Goal: Task Accomplishment & Management: Use online tool/utility

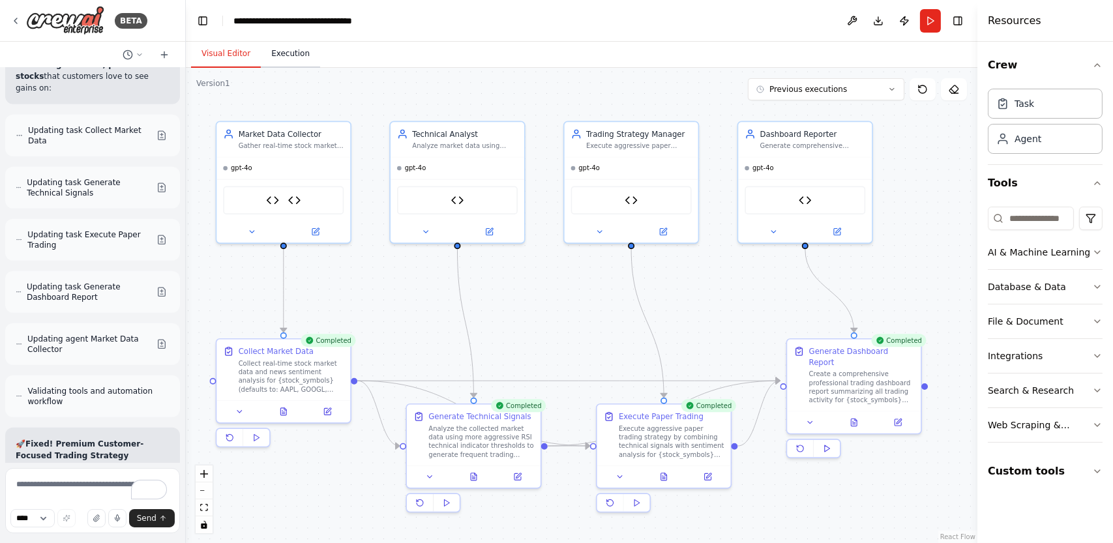
click at [276, 57] on button "Execution" at bounding box center [290, 53] width 59 height 27
click at [219, 53] on button "Visual Editor" at bounding box center [226, 53] width 70 height 27
click at [61, 485] on textarea "To enrich screen reader interactions, please activate Accessibility in Grammarl…" at bounding box center [92, 500] width 175 height 65
paste textarea "**********"
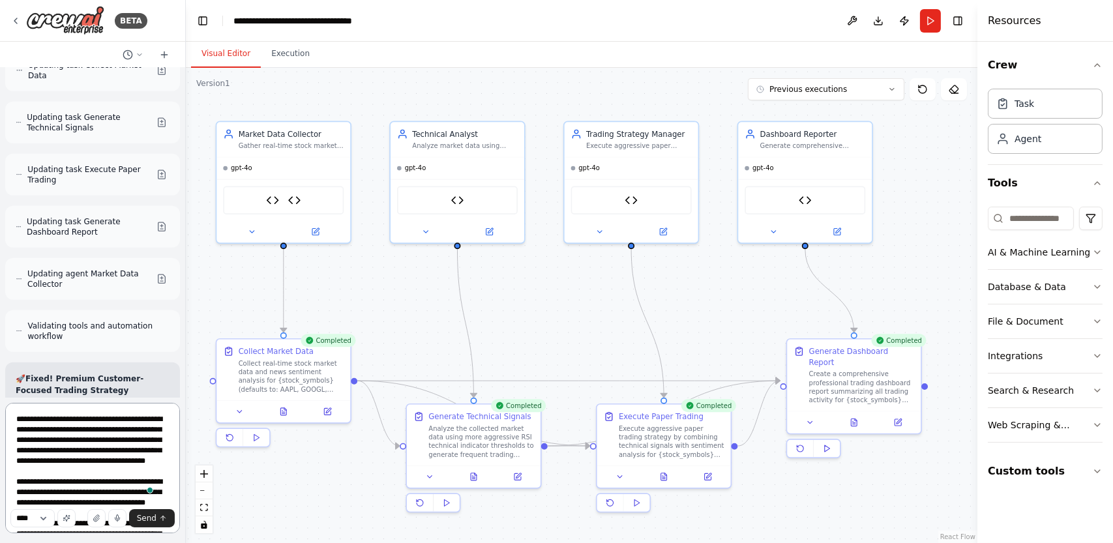
click at [32, 423] on textarea "To enrich screen reader interactions, please activate Accessibility in Grammarl…" at bounding box center [92, 468] width 175 height 130
type textarea "**********"
click at [151, 519] on span "Send" at bounding box center [147, 518] width 20 height 10
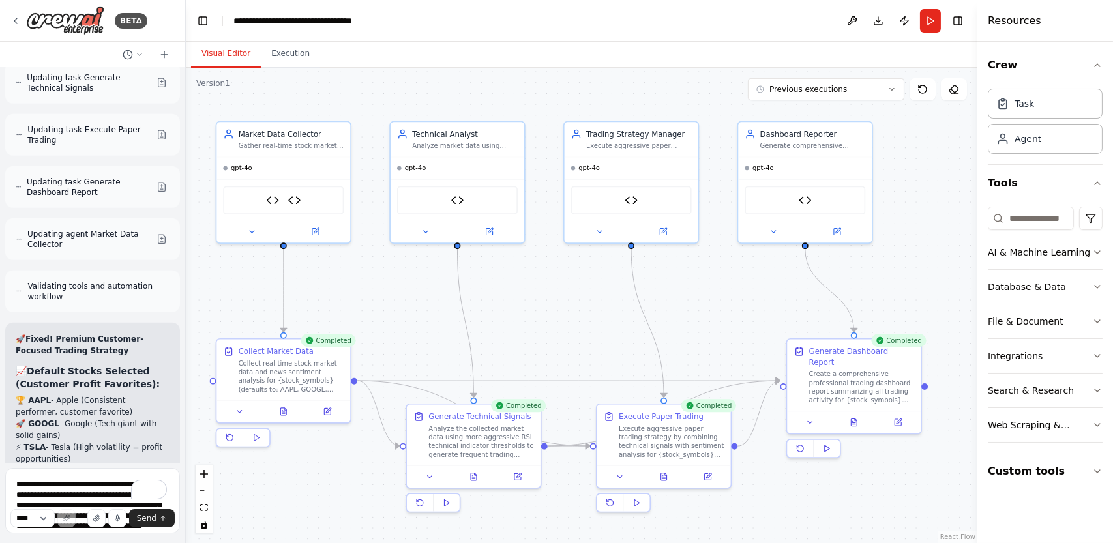
scroll to position [12687, 0]
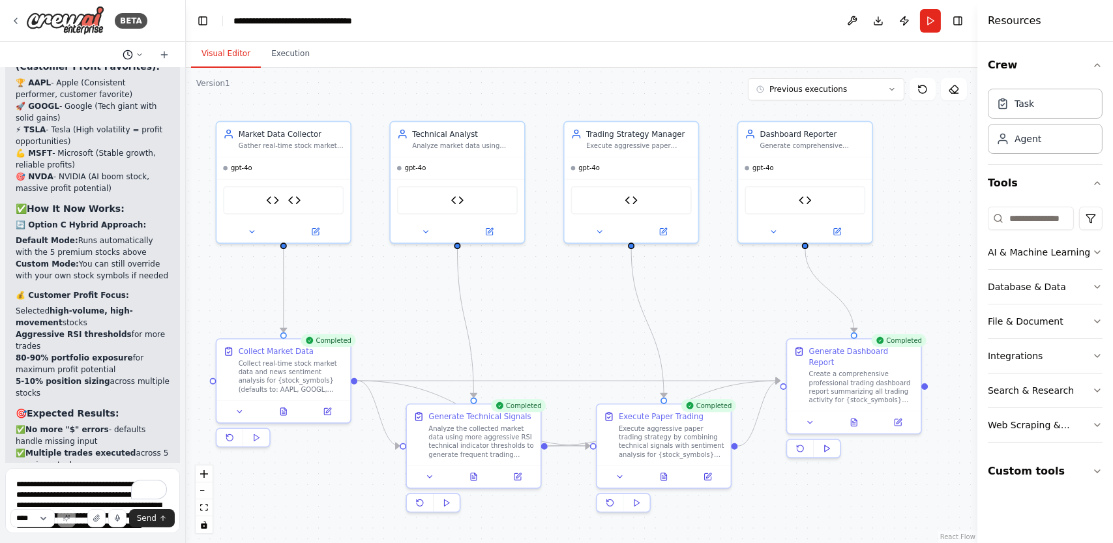
click at [129, 55] on polyline at bounding box center [129, 53] width 2 height 3
click at [140, 58] on div at bounding box center [93, 271] width 186 height 543
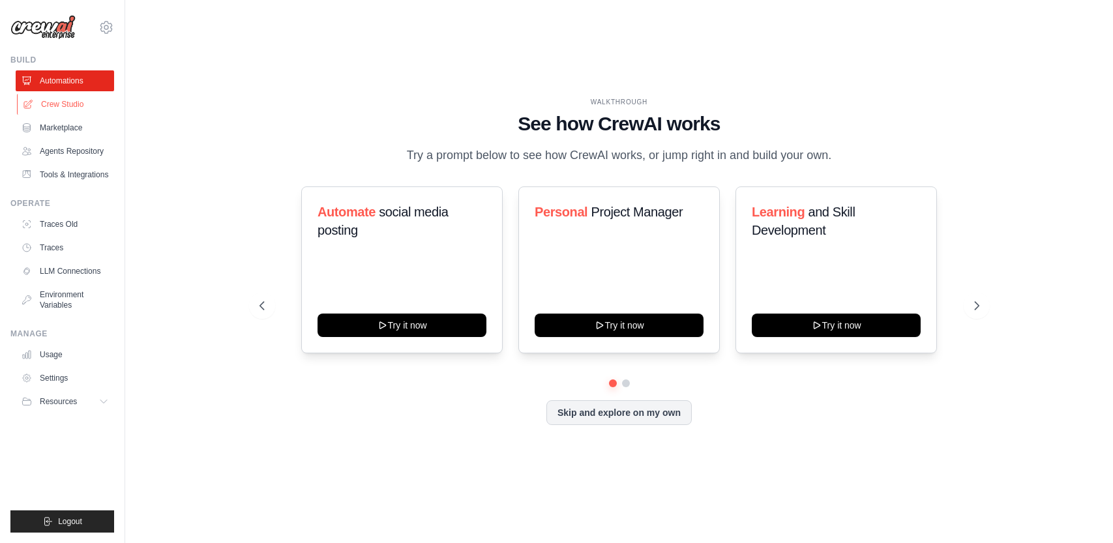
click at [63, 103] on link "Crew Studio" at bounding box center [66, 104] width 98 height 21
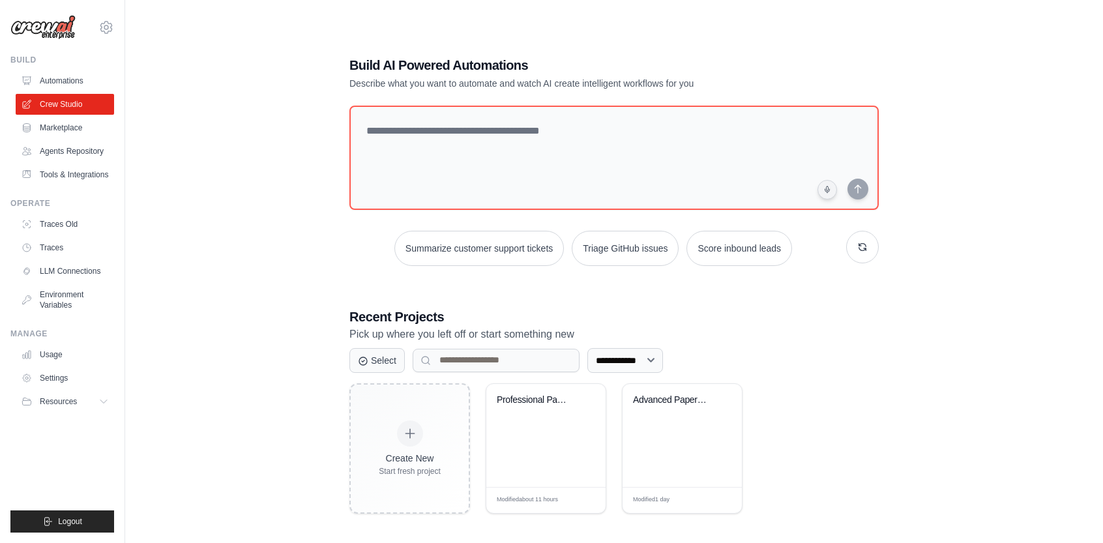
click at [59, 149] on link "Agents Repository" at bounding box center [65, 151] width 98 height 21
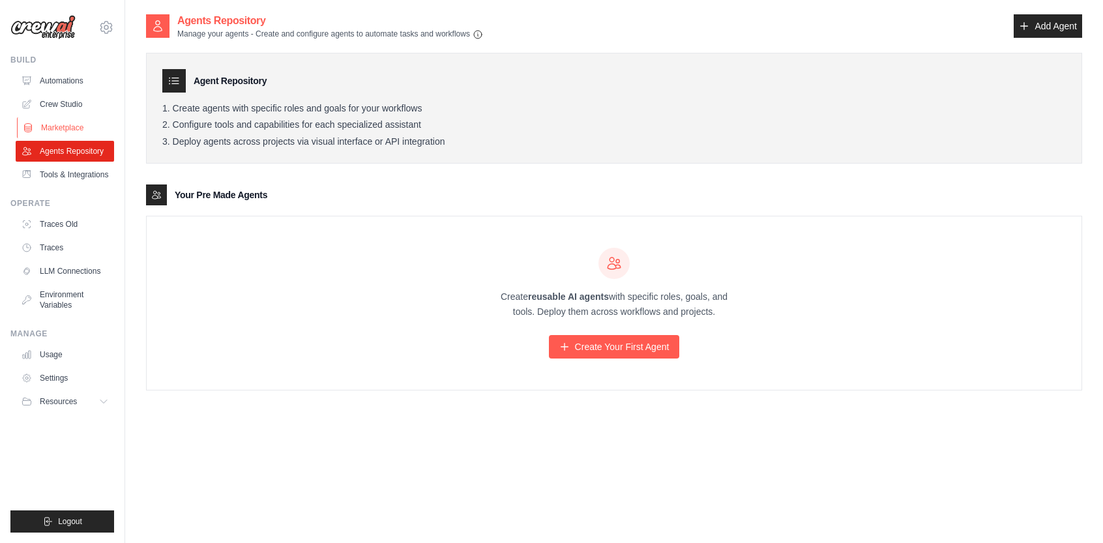
click at [59, 119] on link "Marketplace" at bounding box center [66, 127] width 98 height 21
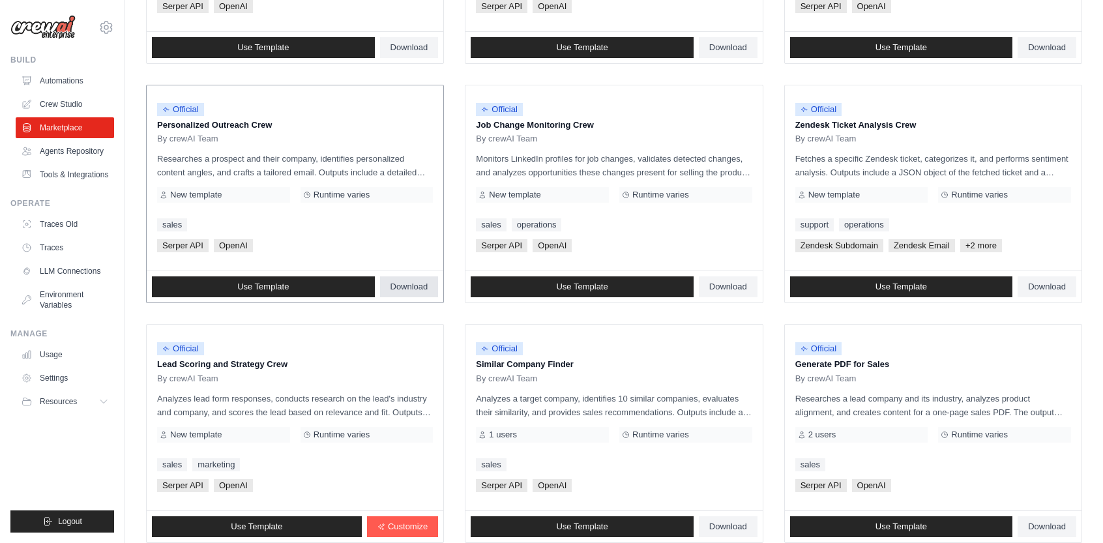
scroll to position [664, 0]
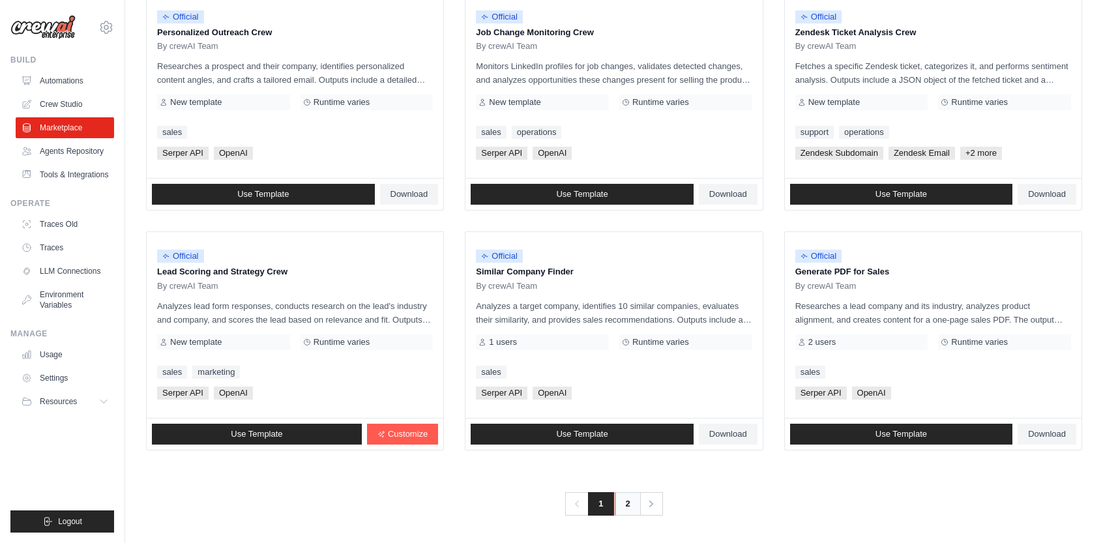
click at [630, 503] on link "2" at bounding box center [628, 503] width 26 height 23
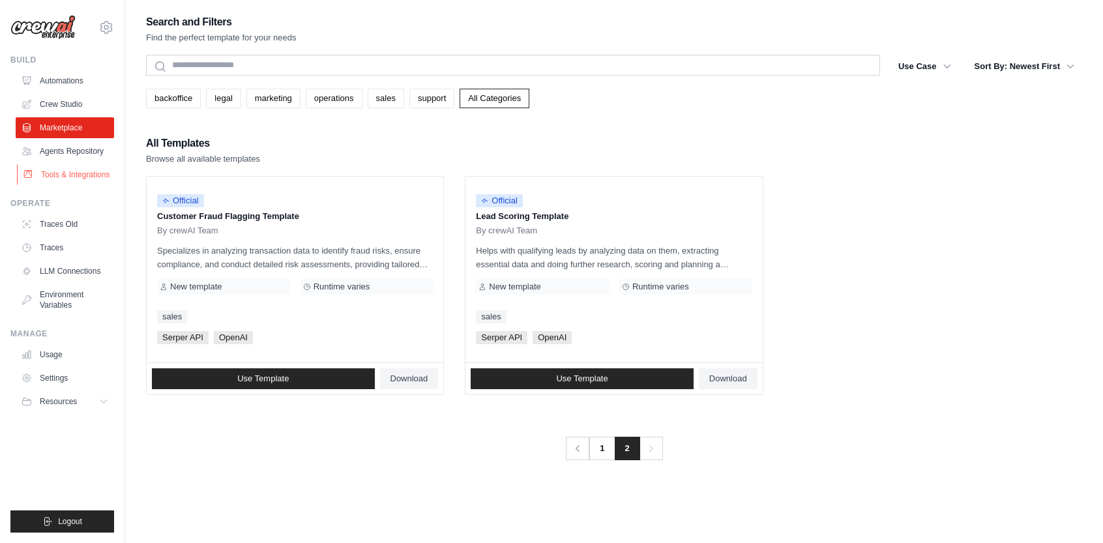
click at [63, 185] on link "Tools & Integrations" at bounding box center [66, 174] width 98 height 21
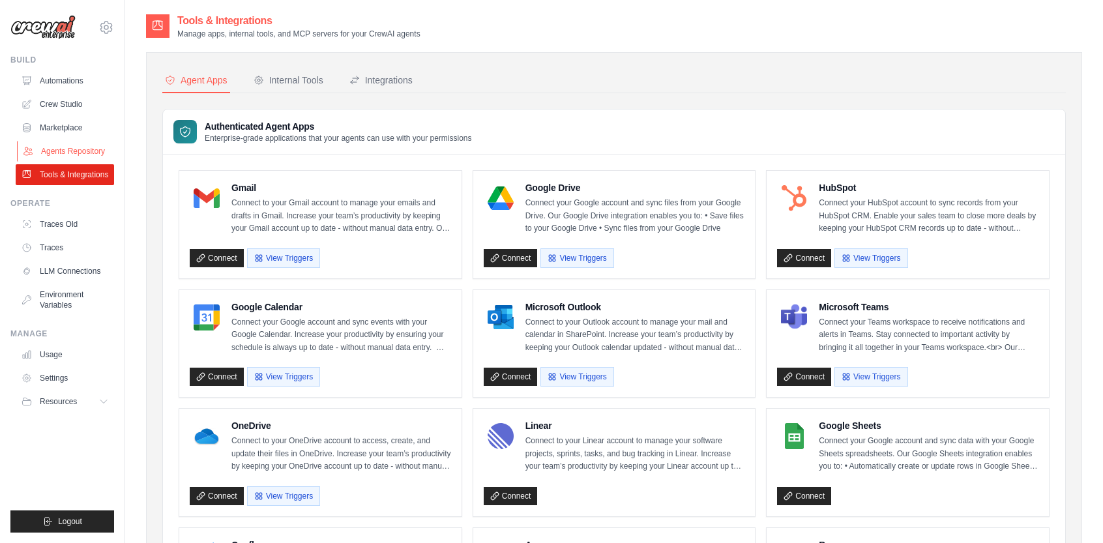
click at [81, 152] on link "Agents Repository" at bounding box center [66, 151] width 98 height 21
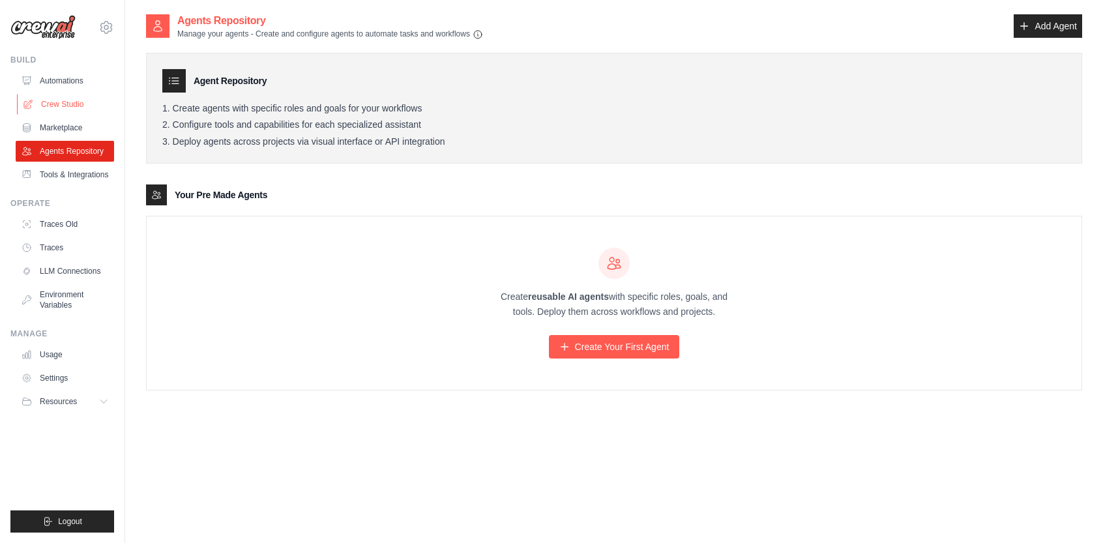
click at [61, 105] on link "Crew Studio" at bounding box center [66, 104] width 98 height 21
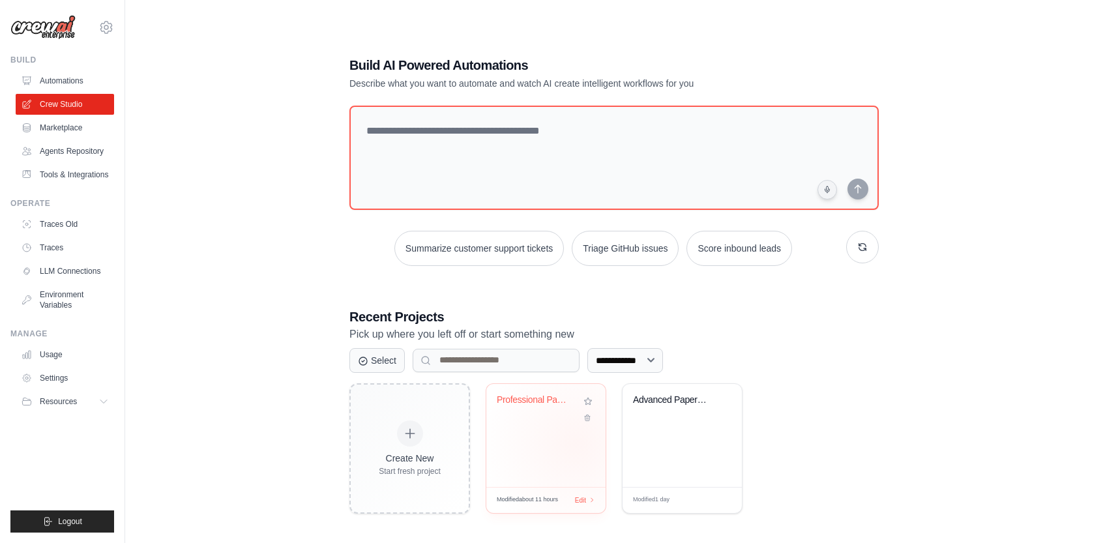
click at [576, 443] on div "Professional Paper Trading Dashboar..." at bounding box center [545, 435] width 119 height 103
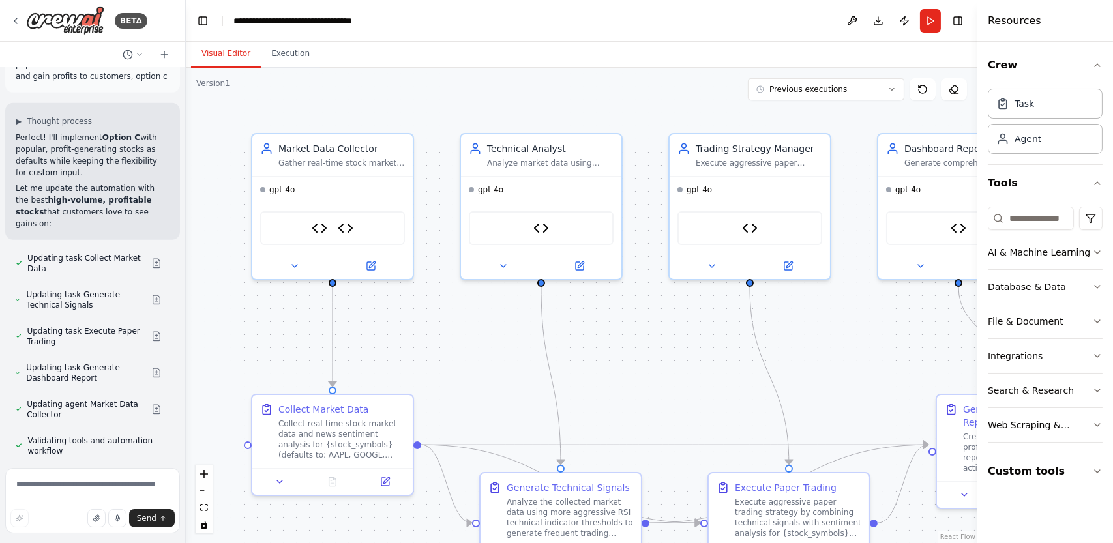
scroll to position [11524, 0]
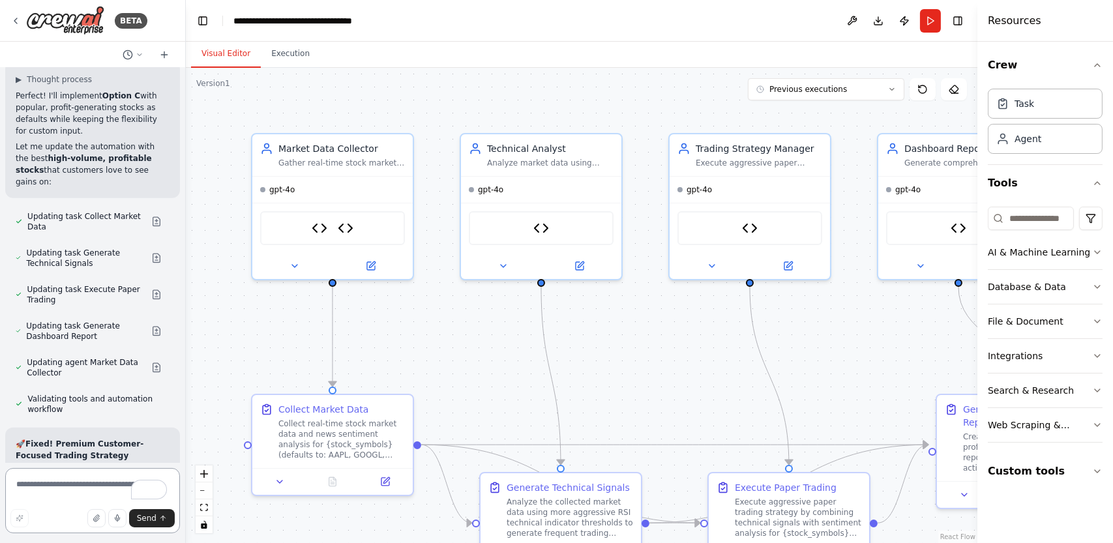
paste textarea "**********"
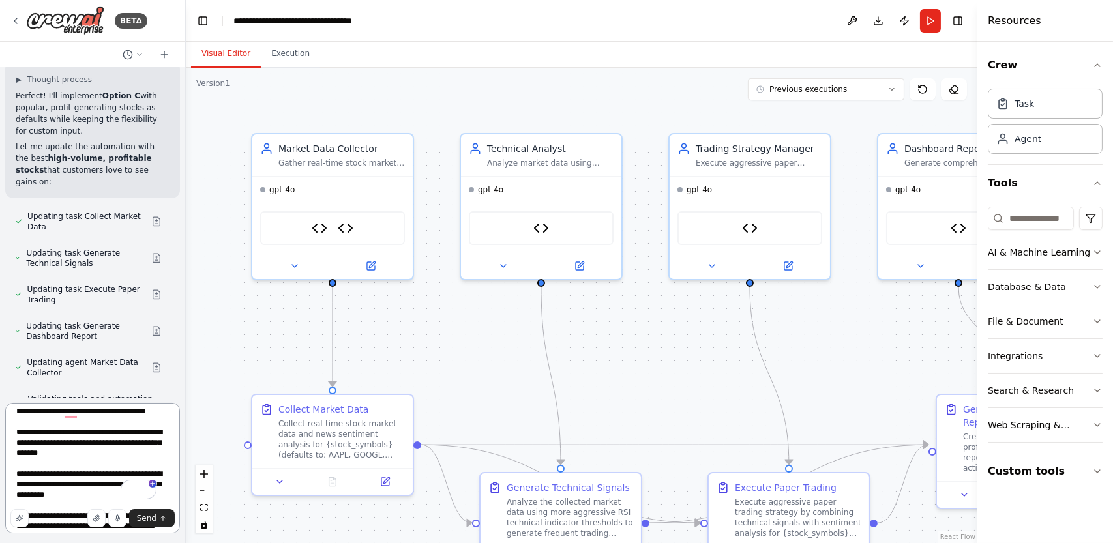
scroll to position [0, 0]
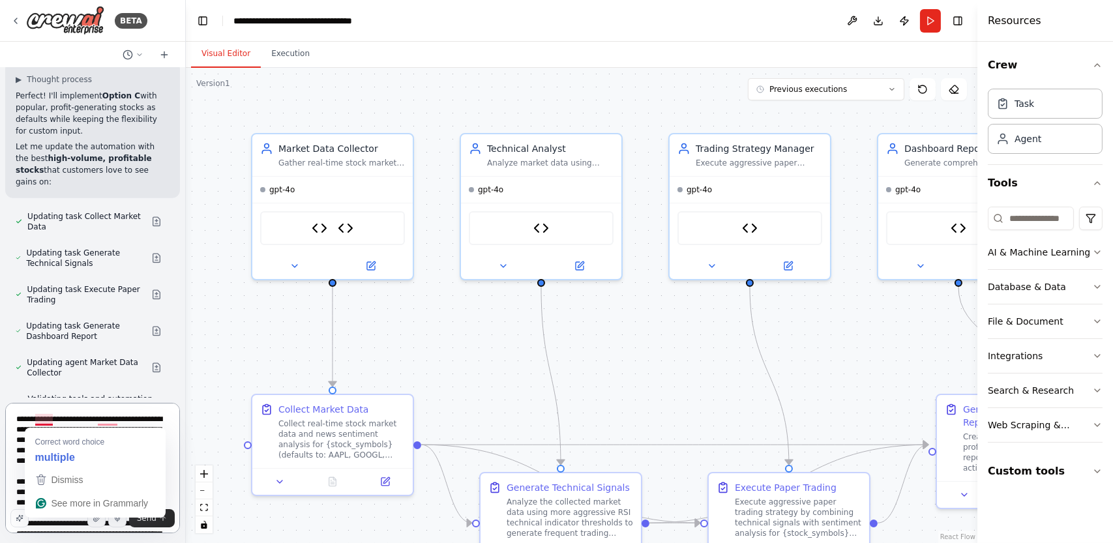
click at [33, 421] on textarea "To enrich screen reader interactions, please activate Accessibility in Grammarl…" at bounding box center [92, 468] width 175 height 130
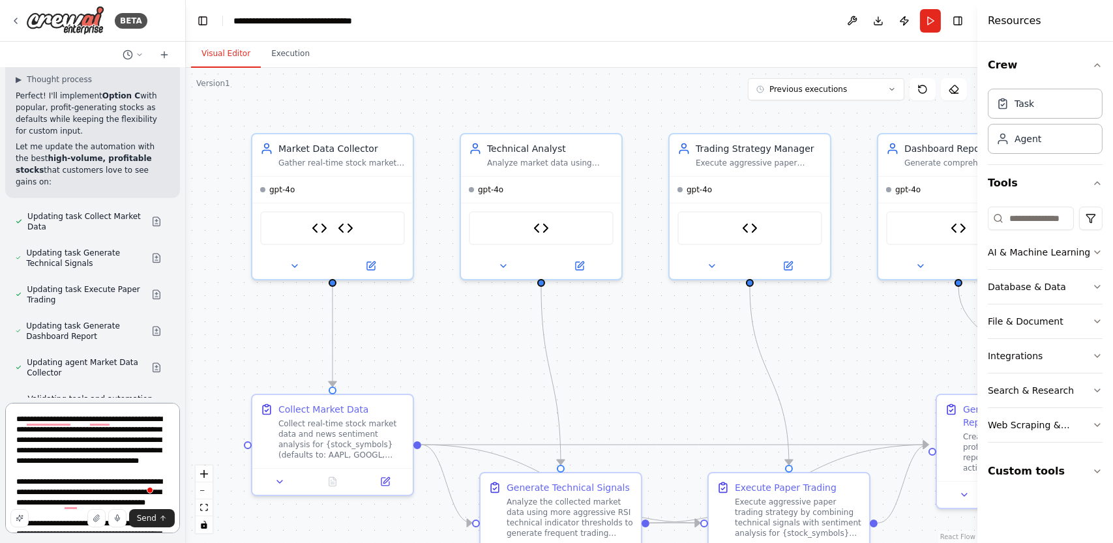
type textarea "**********"
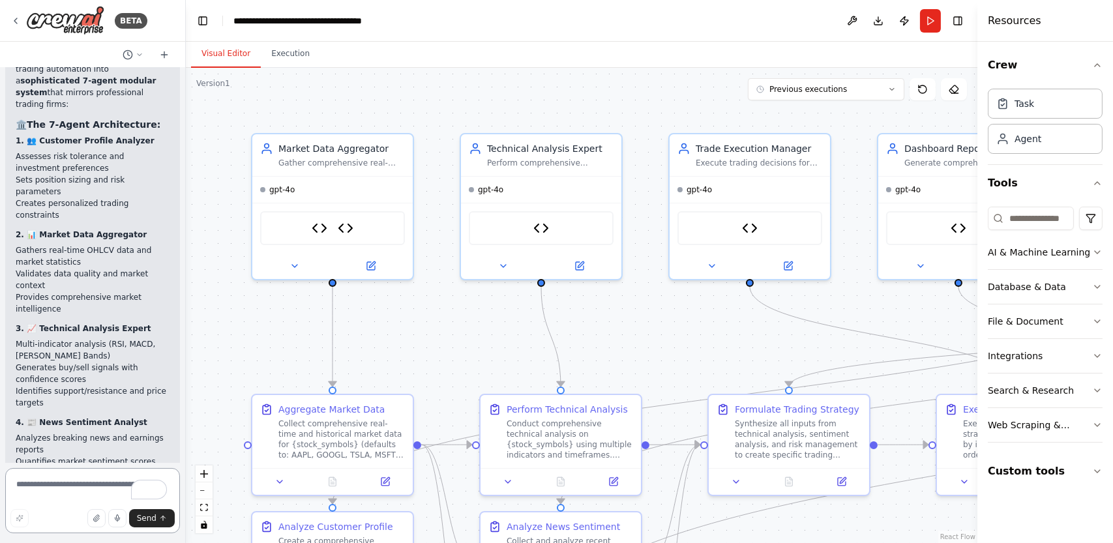
scroll to position [13981, 0]
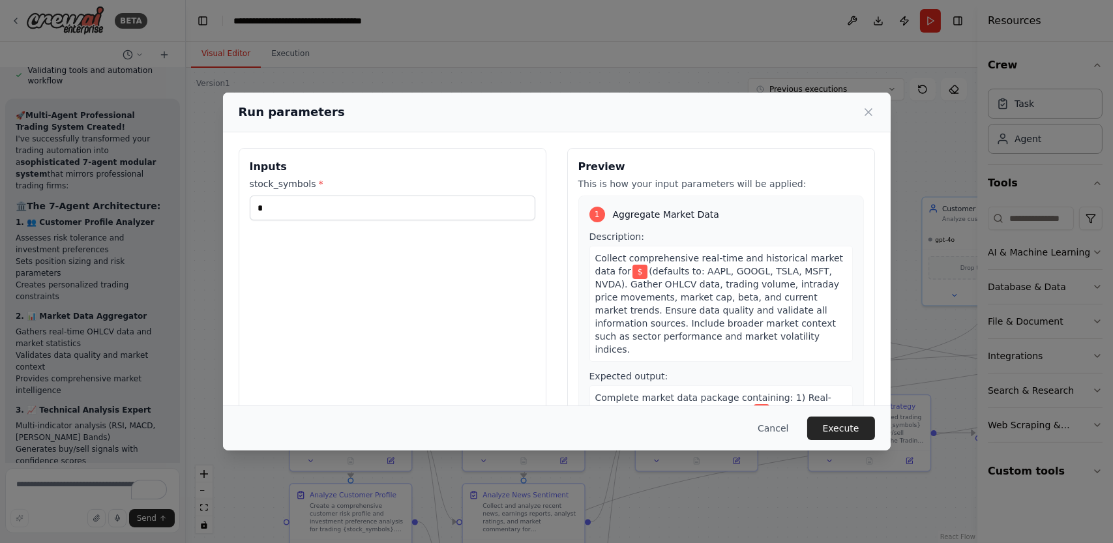
scroll to position [65, 0]
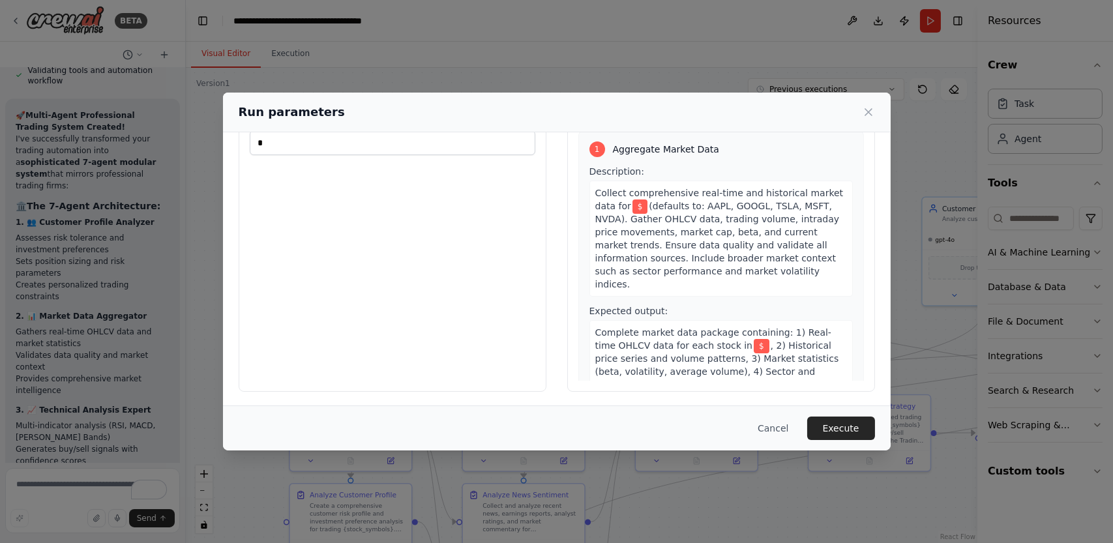
click at [849, 427] on button "Execute" at bounding box center [841, 428] width 68 height 23
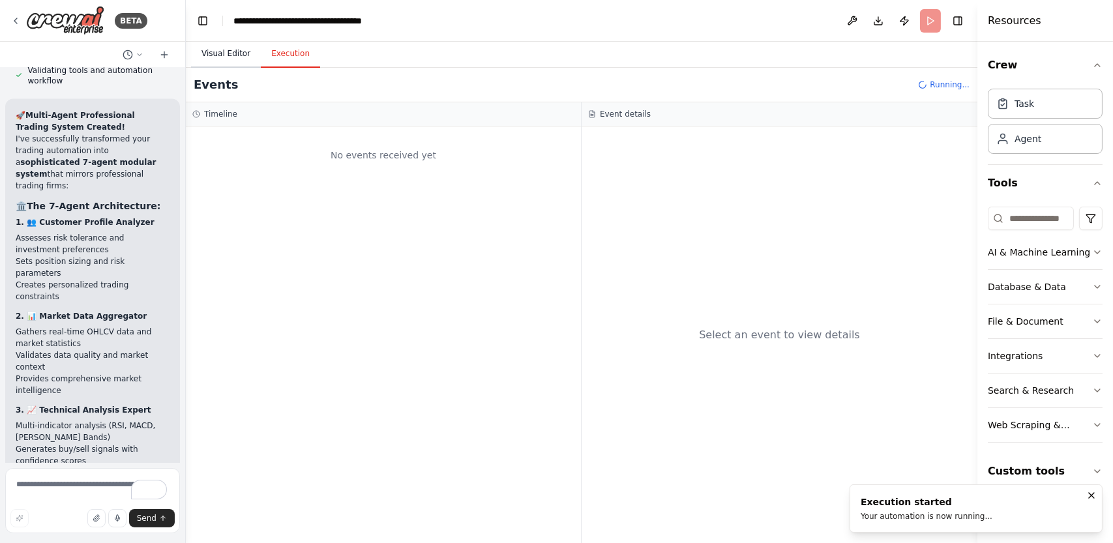
click at [219, 48] on button "Visual Editor" at bounding box center [226, 53] width 70 height 27
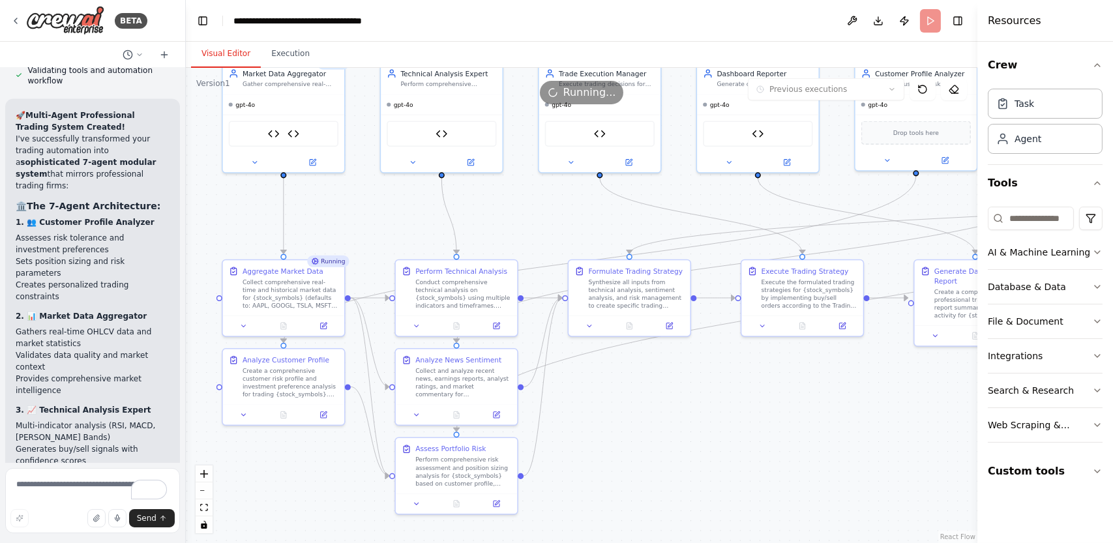
drag, startPoint x: 827, startPoint y: 506, endPoint x: 760, endPoint y: 371, distance: 150.8
click at [760, 371] on div ".deletable-edge-delete-btn { width: 20px; height: 20px; border: 0px solid #ffff…" at bounding box center [582, 305] width 792 height 475
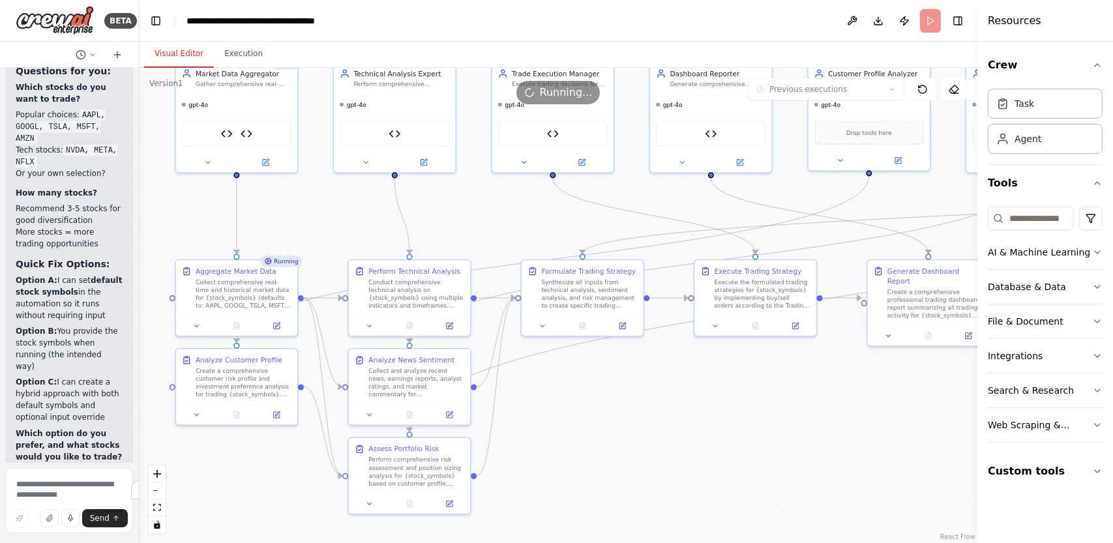
scroll to position [18421, 0]
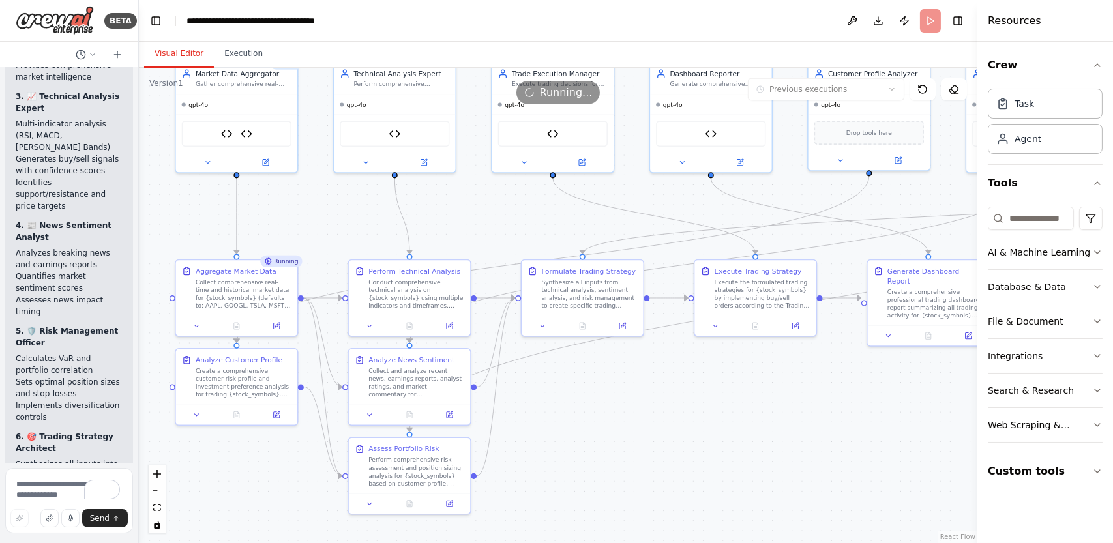
drag, startPoint x: 185, startPoint y: 226, endPoint x: 0, endPoint y: 215, distance: 184.9
click at [0, 215] on div "BETA Professional Multi-Stock Paper Trading Dashboard with Alpha Vantage + News…" at bounding box center [69, 271] width 139 height 543
drag, startPoint x: 978, startPoint y: 243, endPoint x: 1066, endPoint y: 243, distance: 88.0
click at [1066, 243] on div "Resources Crew Task Agent Tools AI & Machine Learning Database & Data File & Do…" at bounding box center [1048, 271] width 130 height 543
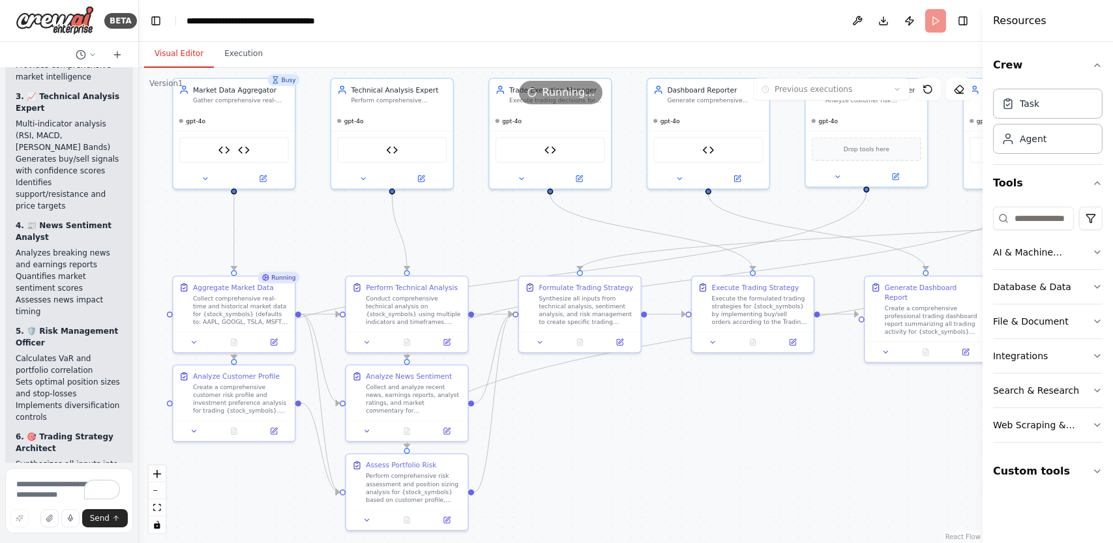
drag, startPoint x: 837, startPoint y: 400, endPoint x: 836, endPoint y: 415, distance: 15.1
click at [836, 415] on div ".deletable-edge-delete-btn { width: 20px; height: 20px; border: 0px solid #ffff…" at bounding box center [561, 305] width 844 height 475
click at [157, 483] on button "zoom out" at bounding box center [157, 491] width 17 height 17
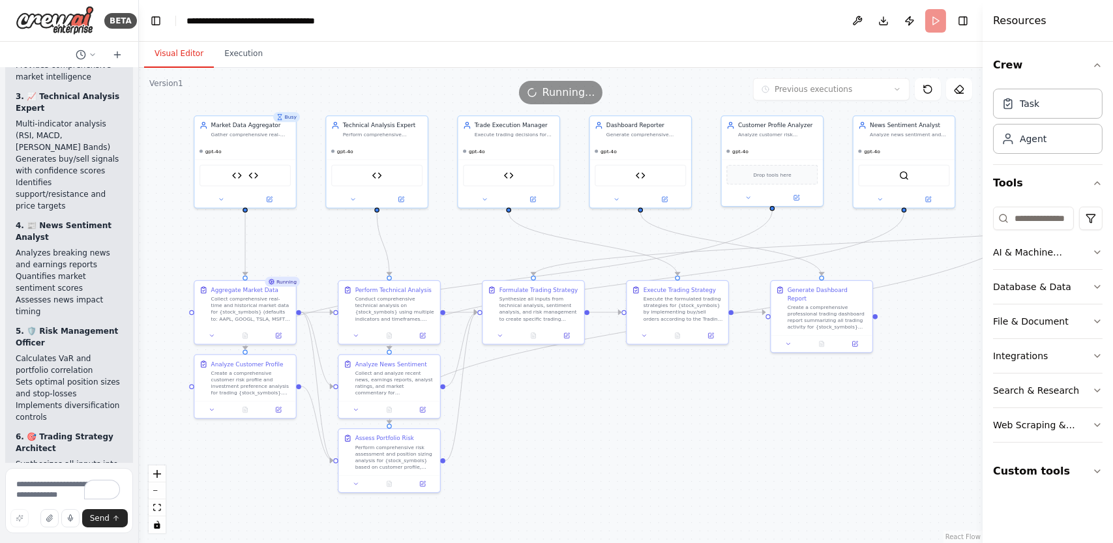
drag, startPoint x: 704, startPoint y: 456, endPoint x: 662, endPoint y: 458, distance: 42.4
click at [662, 458] on div ".deletable-edge-delete-btn { width: 20px; height: 20px; border: 0px solid #ffff…" at bounding box center [561, 305] width 844 height 475
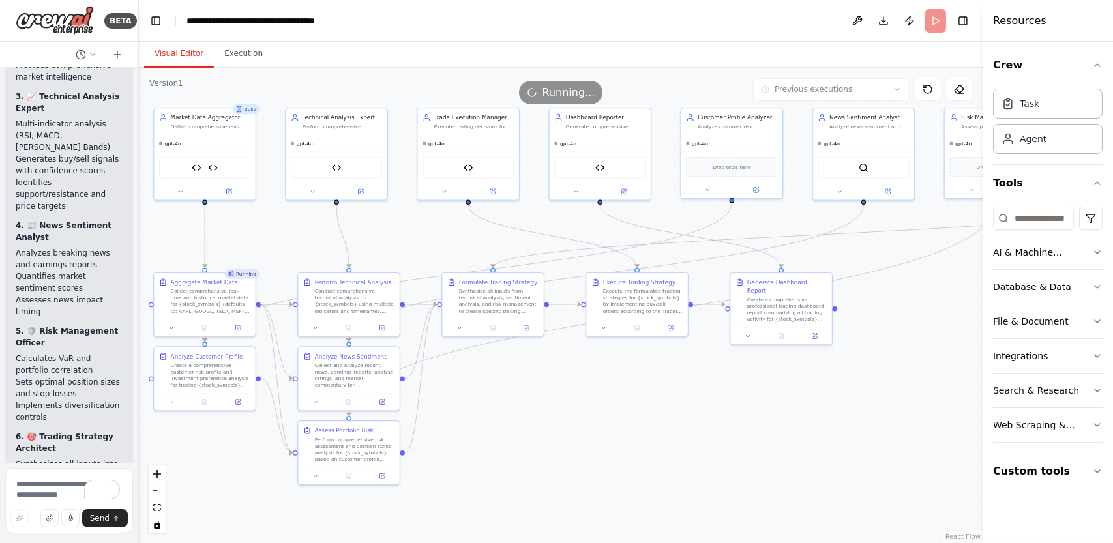
drag, startPoint x: 666, startPoint y: 457, endPoint x: 625, endPoint y: 449, distance: 41.2
click at [625, 449] on div ".deletable-edge-delete-btn { width: 20px; height: 20px; border: 0px solid #ffff…" at bounding box center [561, 305] width 844 height 475
click at [158, 490] on icon "zoom out" at bounding box center [157, 490] width 8 height 1
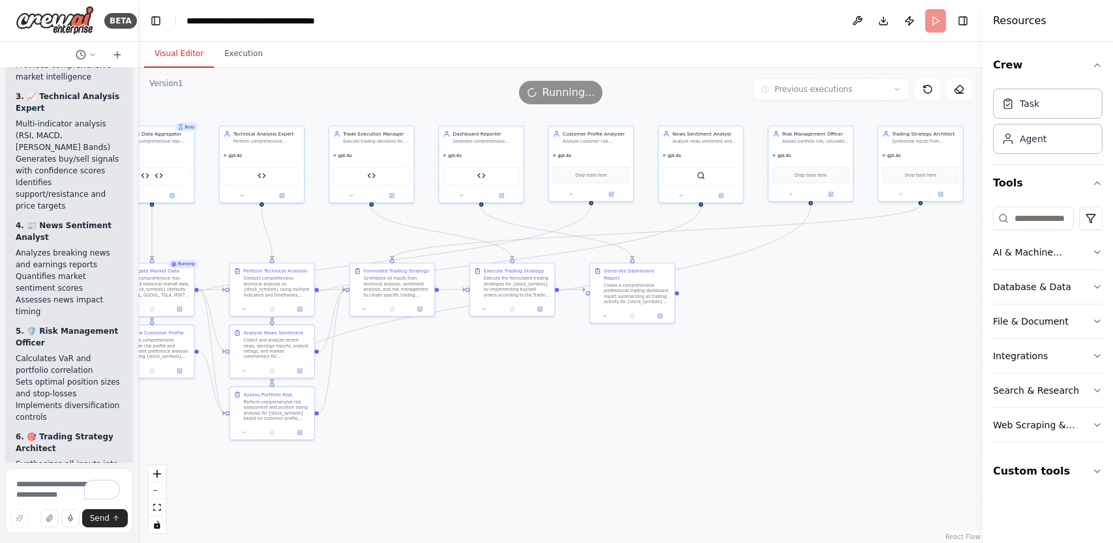
drag, startPoint x: 683, startPoint y: 434, endPoint x: 573, endPoint y: 419, distance: 111.2
click at [573, 419] on div ".deletable-edge-delete-btn { width: 20px; height: 20px; border: 0px solid #ffff…" at bounding box center [561, 305] width 844 height 475
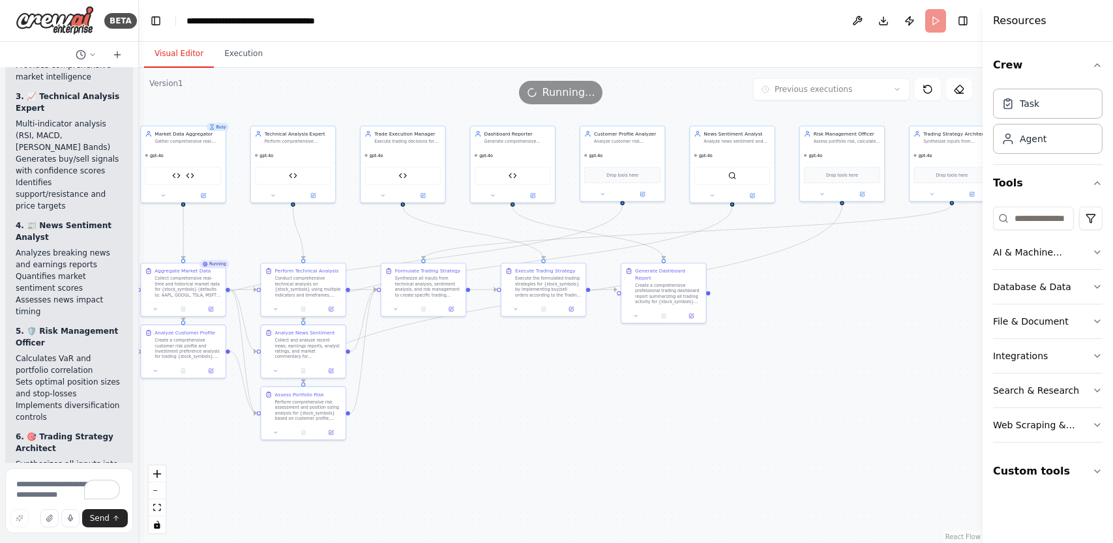
drag, startPoint x: 573, startPoint y: 416, endPoint x: 603, endPoint y: 416, distance: 29.3
click at [603, 416] on div ".deletable-edge-delete-btn { width: 20px; height: 20px; border: 0px solid #ffff…" at bounding box center [561, 305] width 844 height 475
click at [598, 425] on div ".deletable-edge-delete-btn { width: 20px; height: 20px; border: 0px solid #ffff…" at bounding box center [561, 305] width 844 height 475
click at [156, 494] on button "zoom out" at bounding box center [157, 491] width 17 height 17
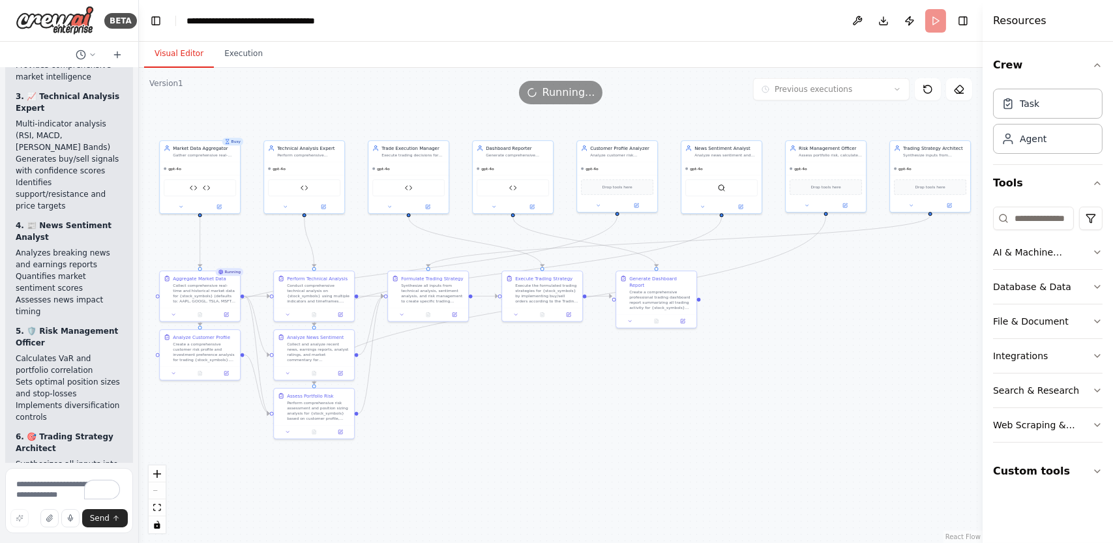
click at [503, 436] on div ".deletable-edge-delete-btn { width: 20px; height: 20px; border: 0px solid #ffff…" at bounding box center [561, 305] width 844 height 475
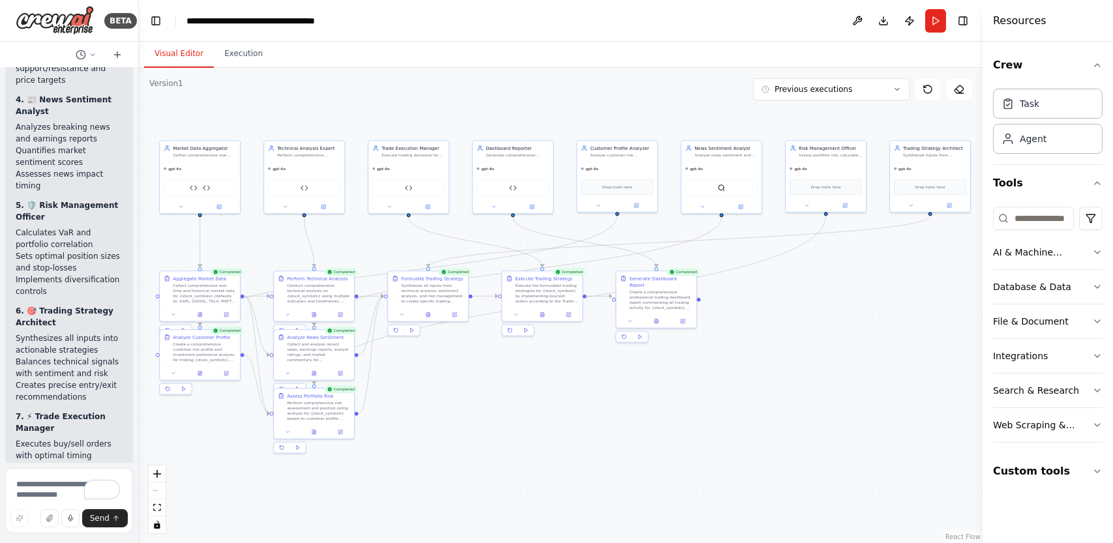
scroll to position [18549, 0]
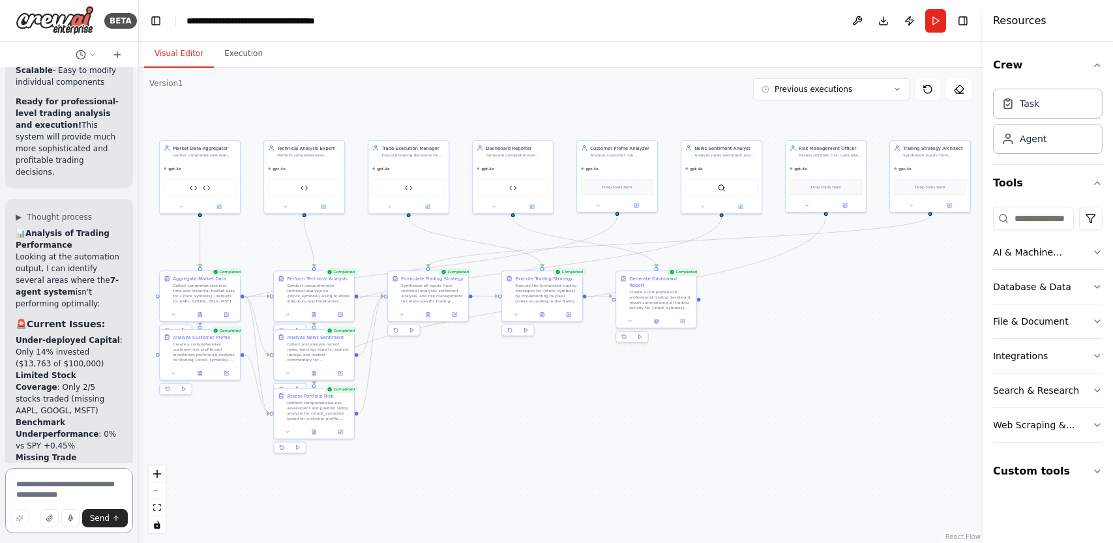
scroll to position [19276, 0]
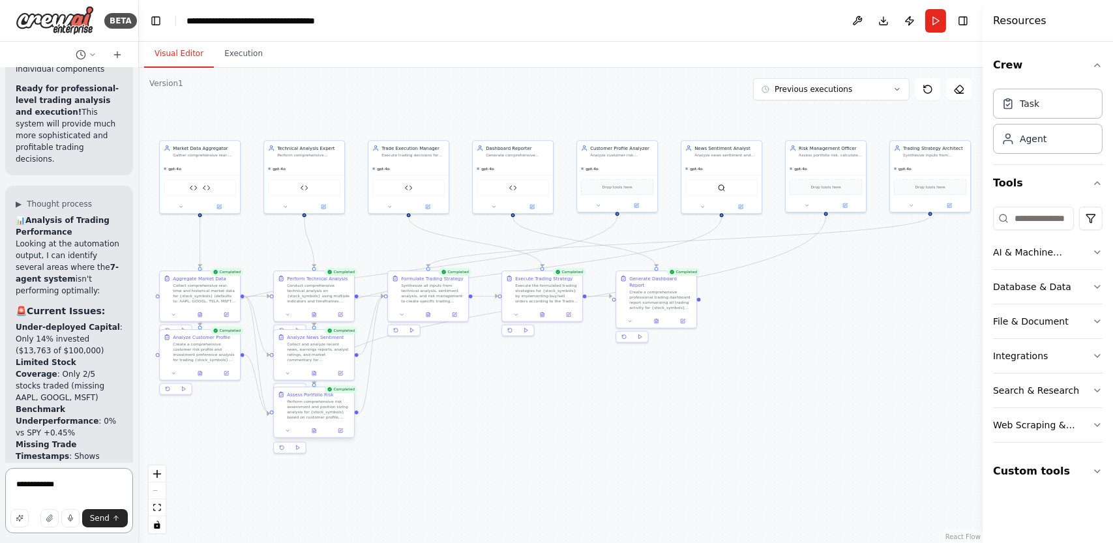
type textarea "**********"
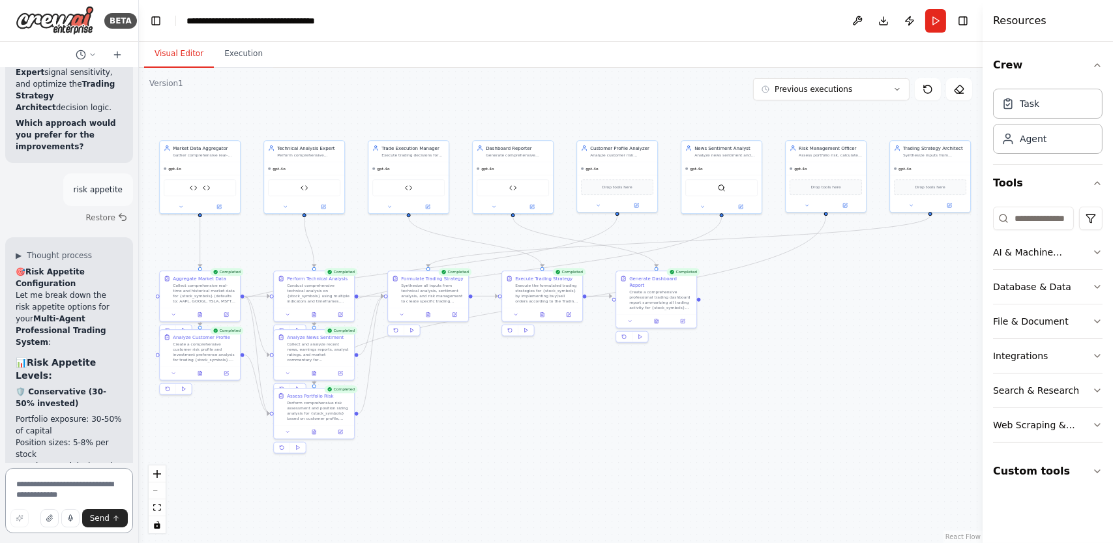
scroll to position [20384, 0]
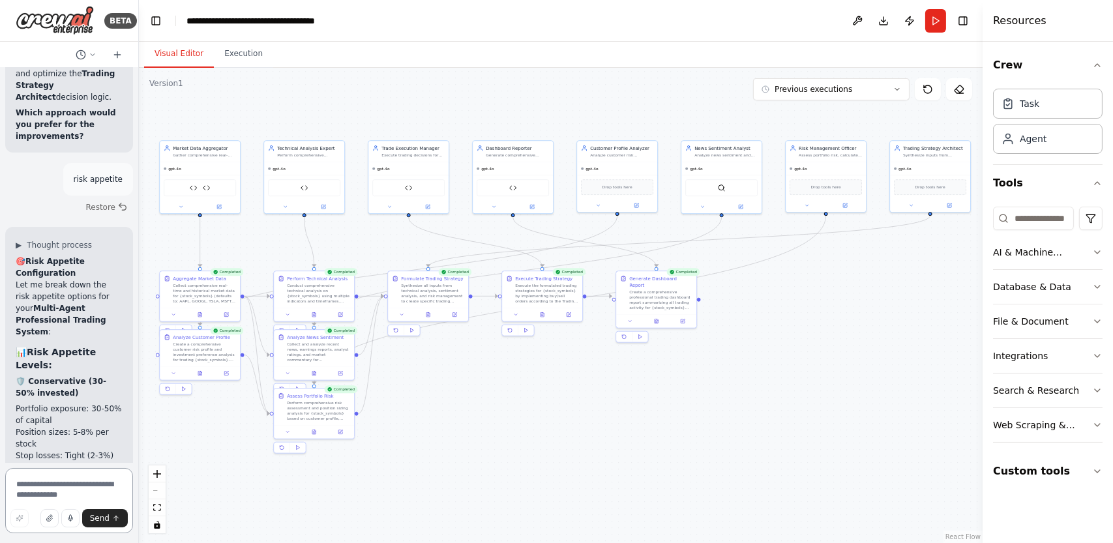
click at [48, 489] on textarea "To enrich screen reader interactions, please activate Accessibility in Grammarl…" at bounding box center [69, 500] width 128 height 65
type textarea "**********"
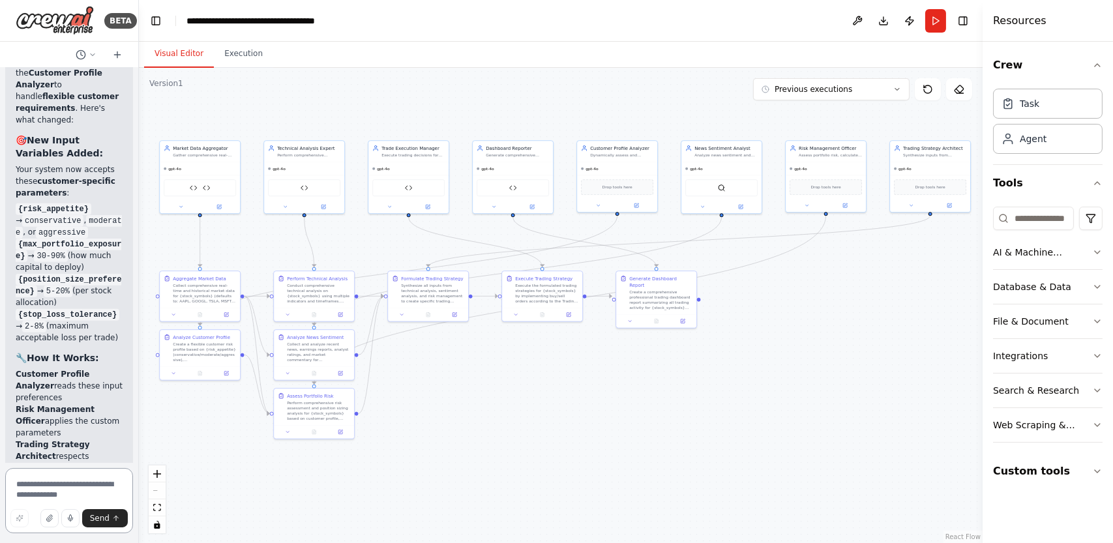
scroll to position [22039, 0]
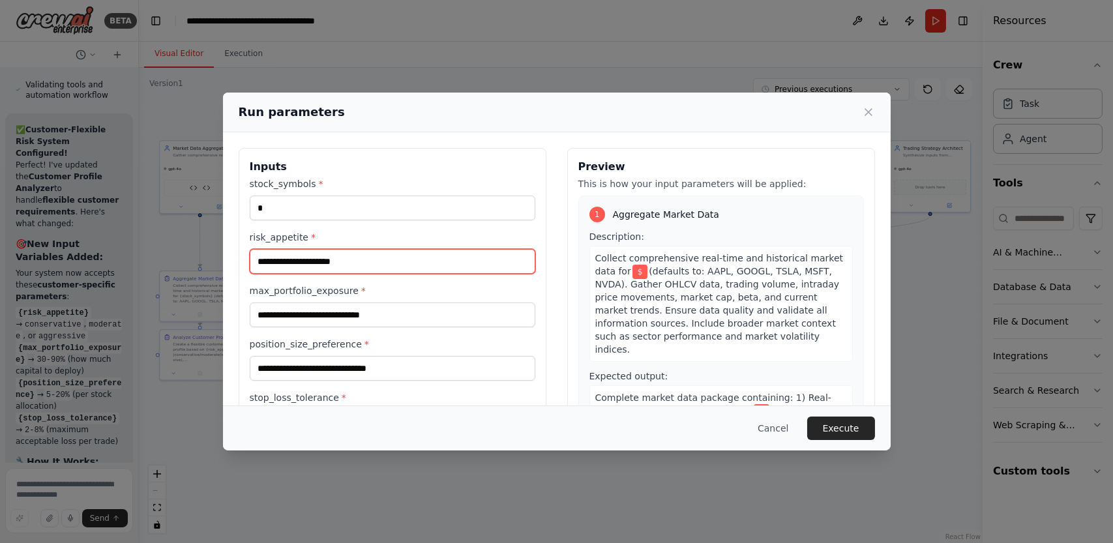
click at [395, 261] on input "risk_appetite *" at bounding box center [393, 261] width 286 height 25
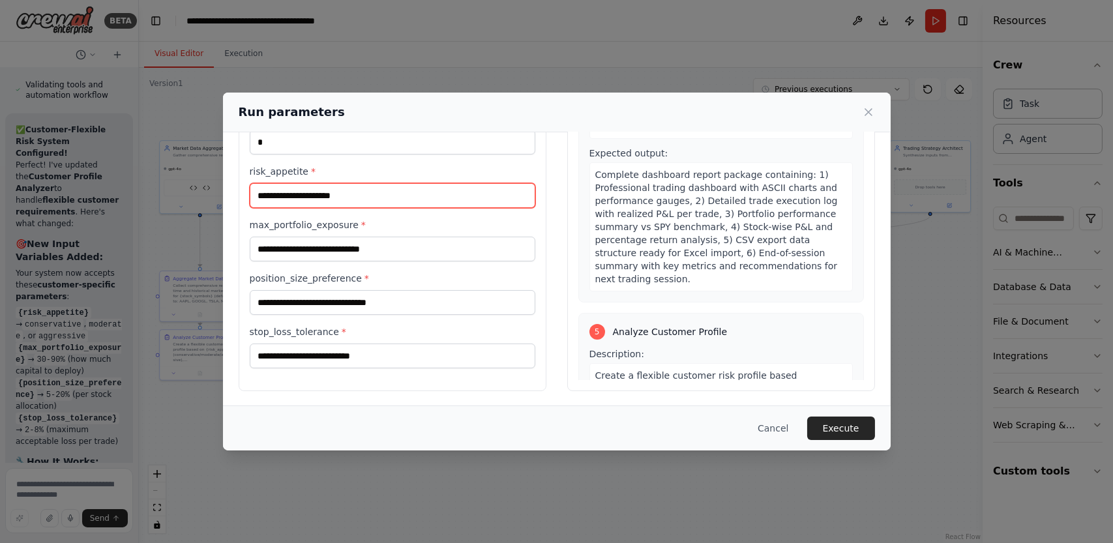
scroll to position [1219, 0]
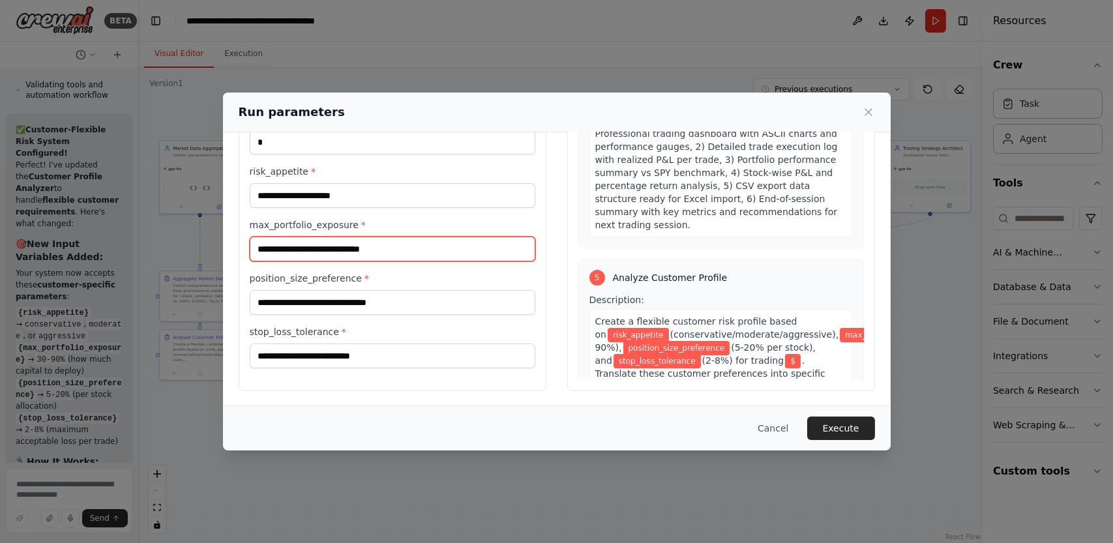
click at [297, 256] on input "max_portfolio_exposure *" at bounding box center [393, 249] width 286 height 25
type input "********"
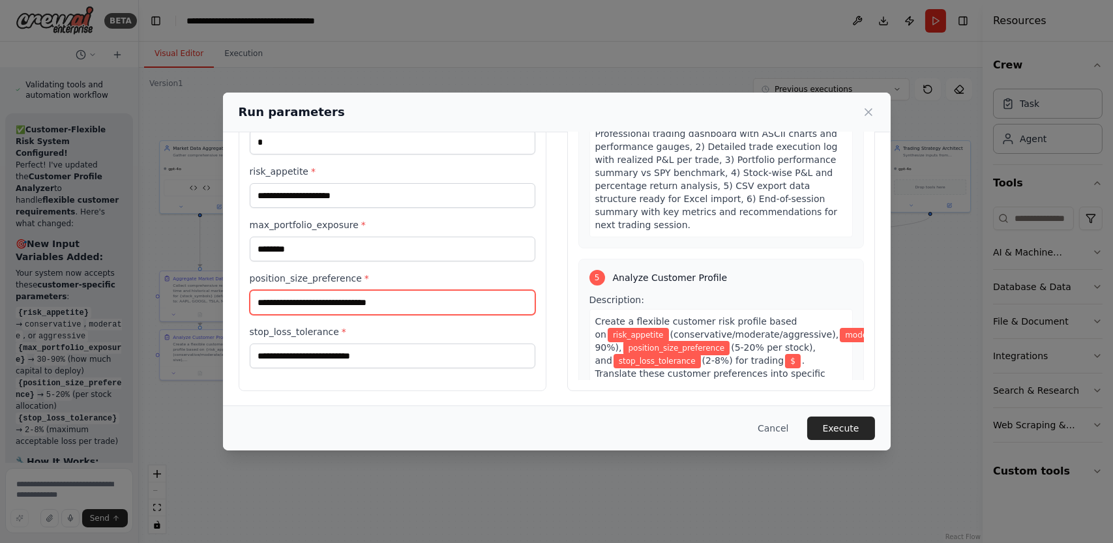
click at [298, 308] on input "position_size_preference *" at bounding box center [393, 302] width 286 height 25
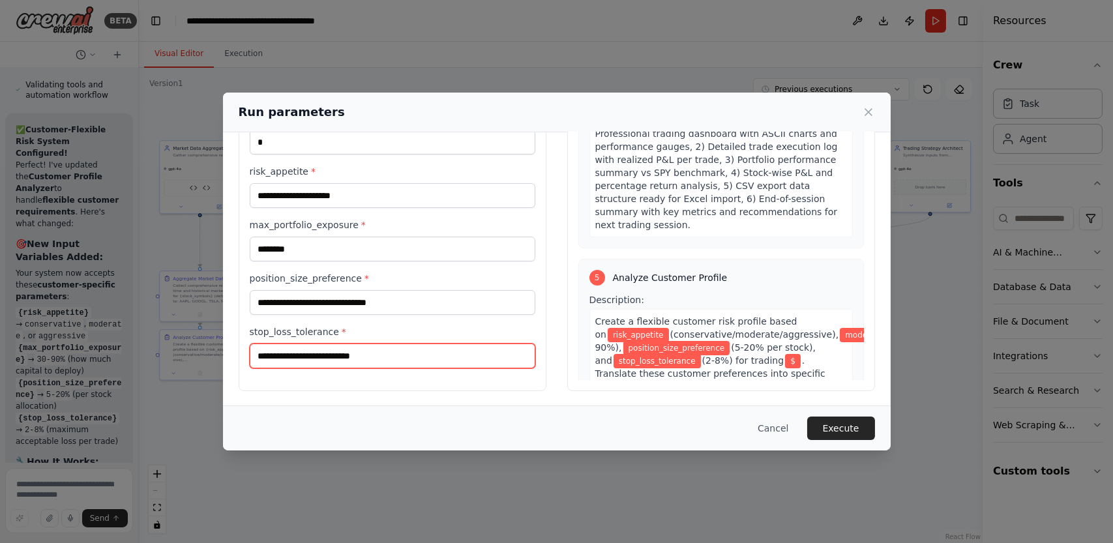
click at [303, 362] on input "stop_loss_tolerance *" at bounding box center [393, 356] width 286 height 25
type input "**"
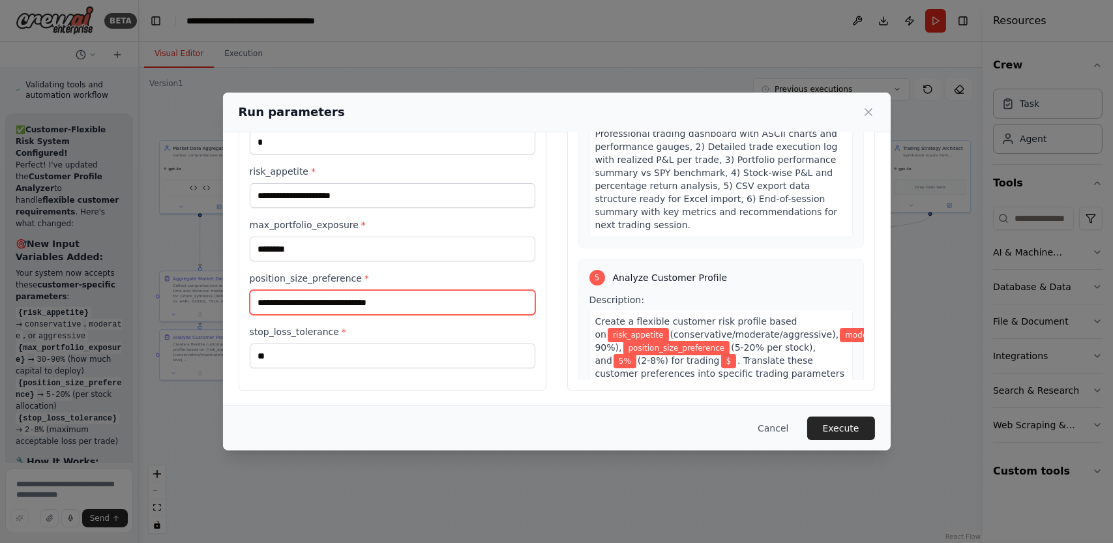
click at [389, 295] on input "position_size_preference *" at bounding box center [393, 302] width 286 height 25
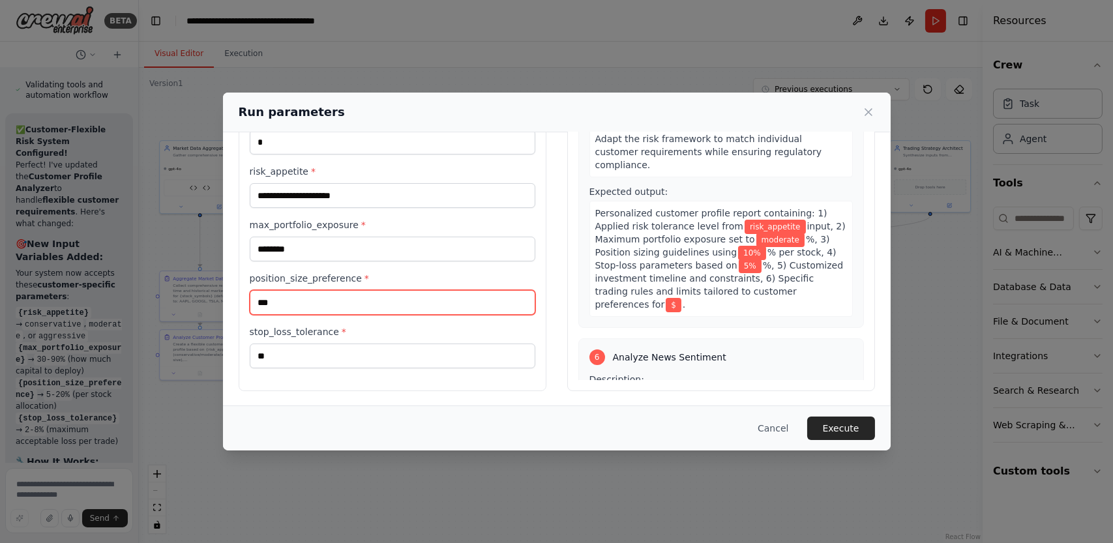
scroll to position [1415, 0]
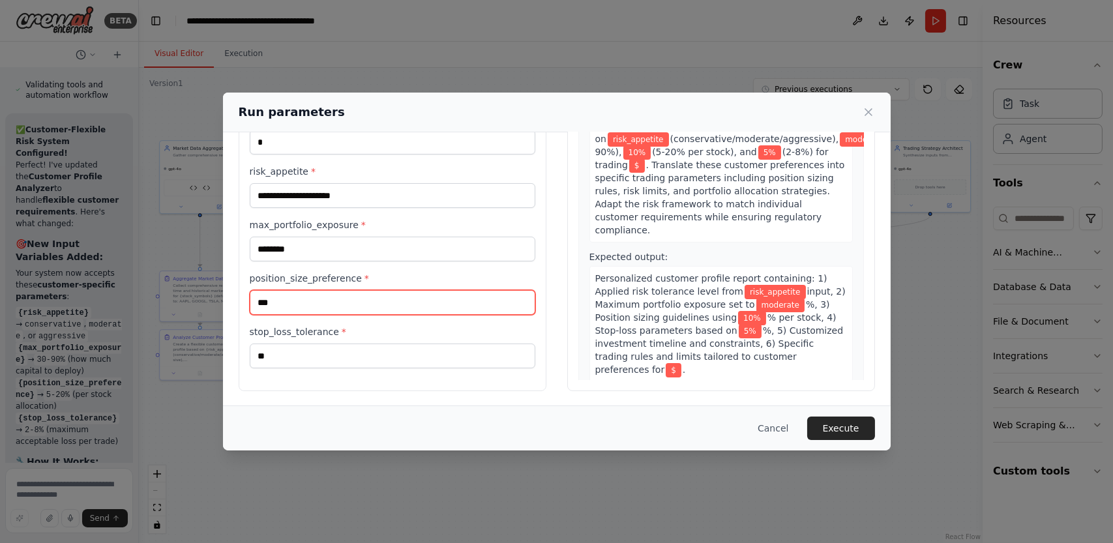
type input "***"
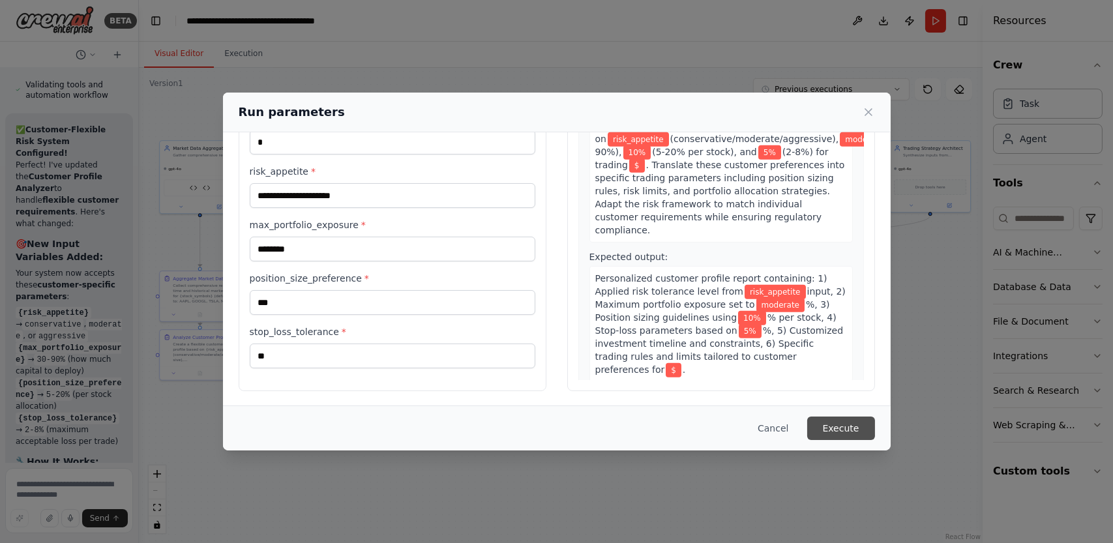
click at [841, 435] on button "Execute" at bounding box center [841, 428] width 68 height 23
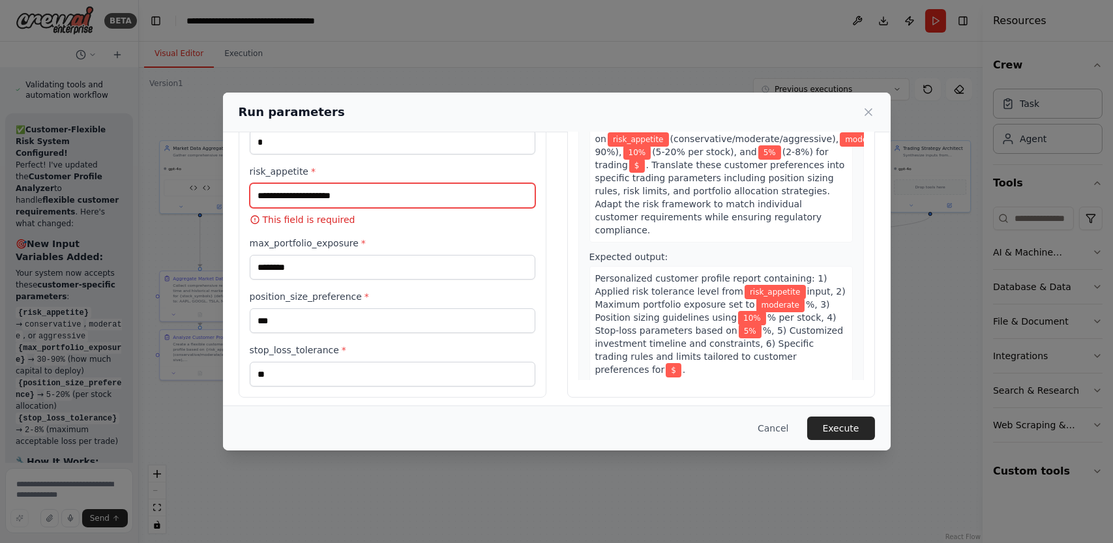
click at [480, 196] on input "risk_appetite *" at bounding box center [393, 195] width 286 height 25
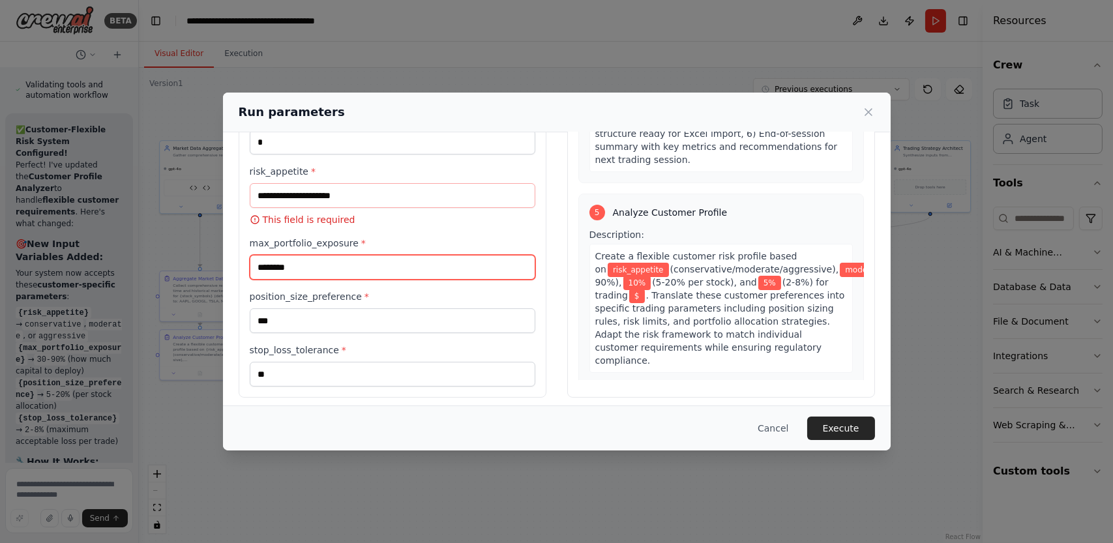
click at [389, 267] on input "********" at bounding box center [393, 267] width 286 height 25
type input "*"
type input "***"
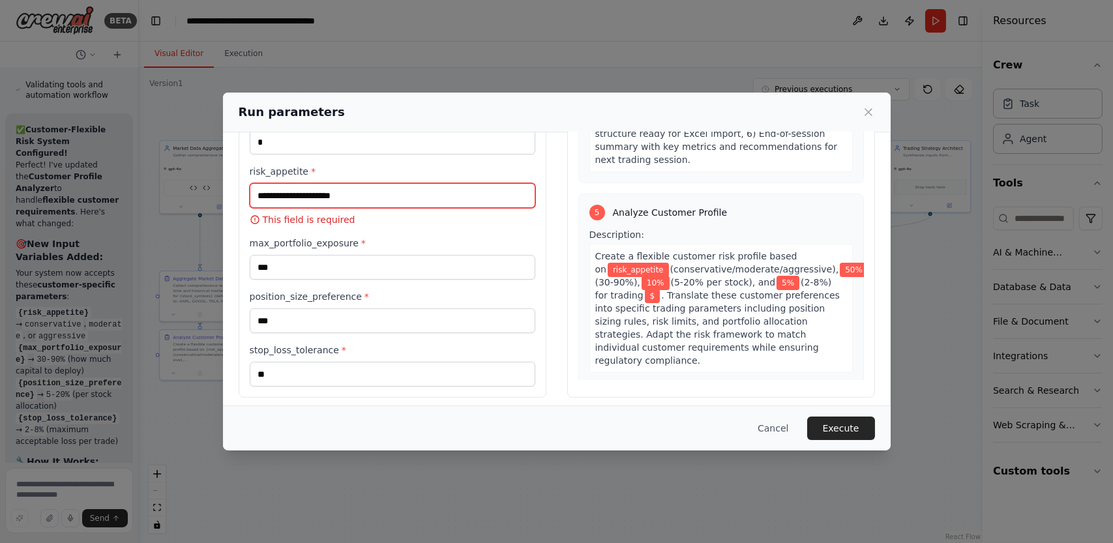
click at [425, 191] on input "risk_appetite *" at bounding box center [393, 195] width 286 height 25
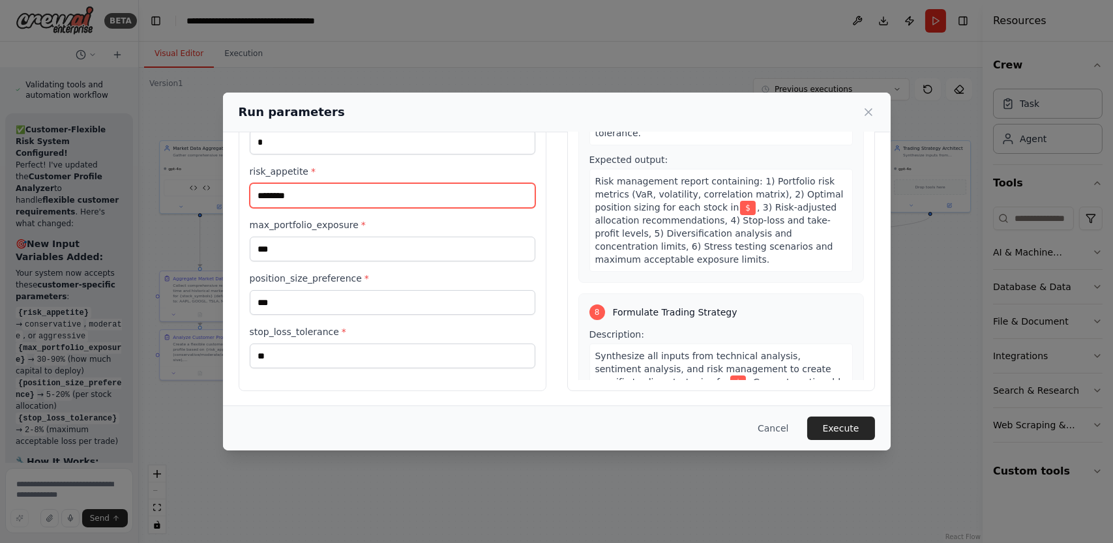
scroll to position [2224, 0]
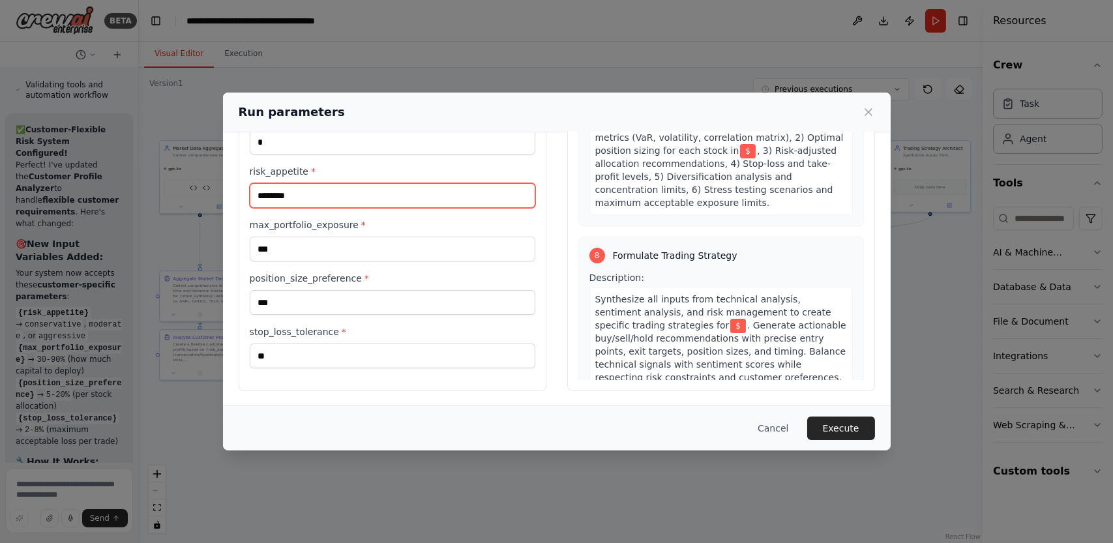
type input "********"
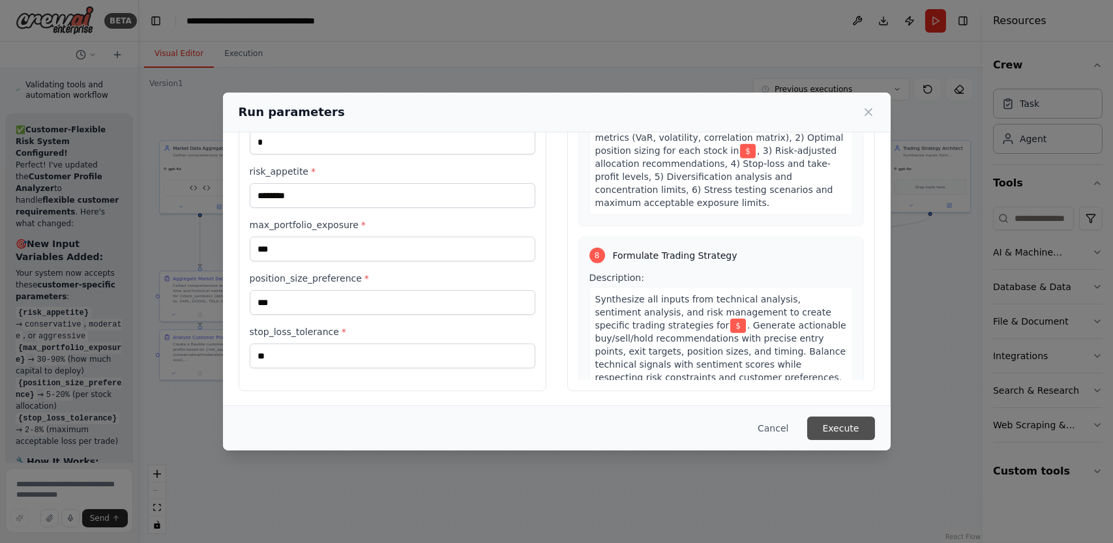
click at [823, 428] on button "Execute" at bounding box center [841, 428] width 68 height 23
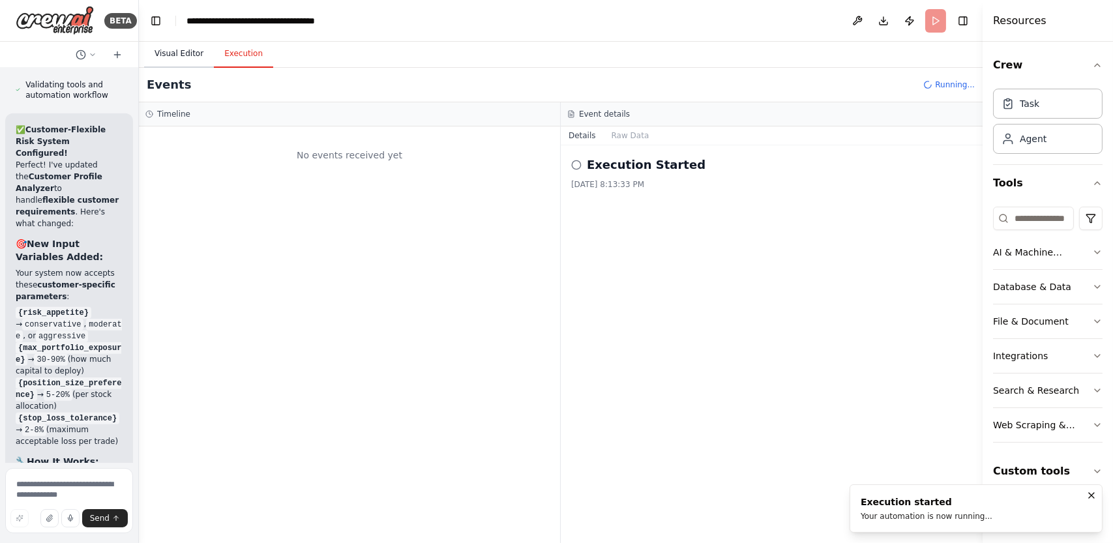
click at [154, 54] on button "Visual Editor" at bounding box center [179, 53] width 70 height 27
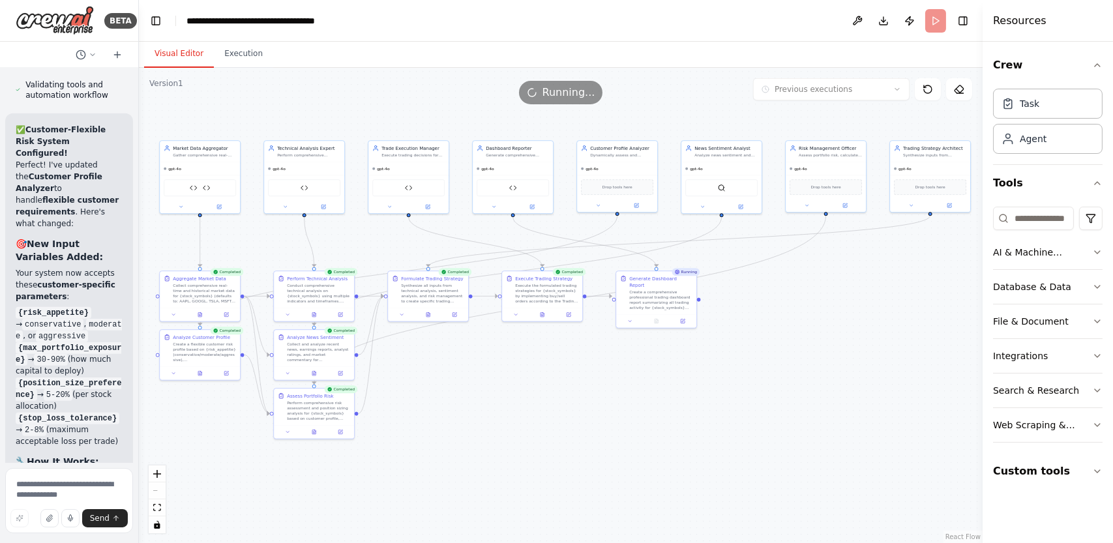
scroll to position [22039, 0]
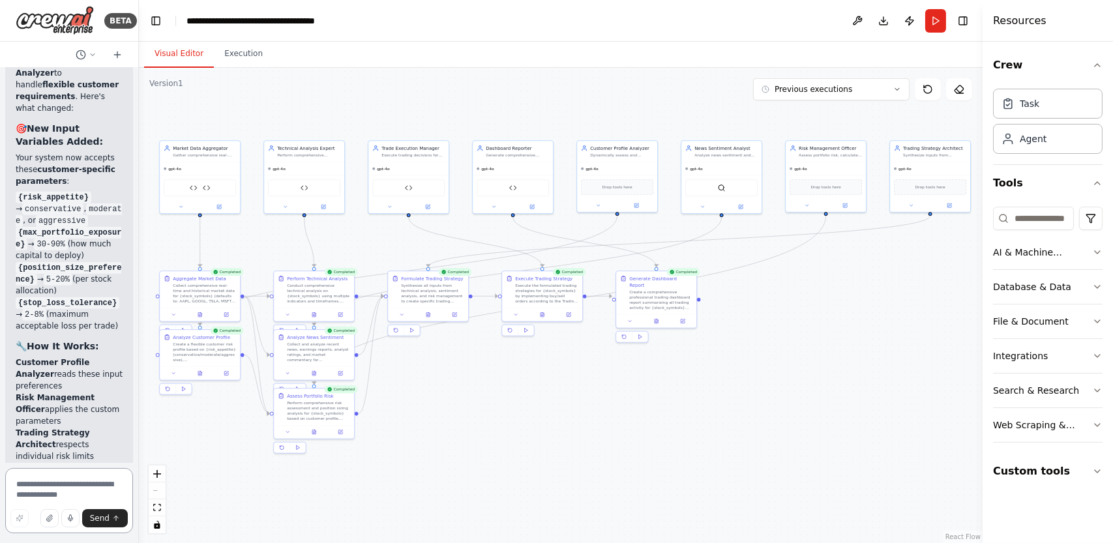
click at [94, 488] on textarea "To enrich screen reader interactions, please activate Accessibility in Grammarl…" at bounding box center [69, 500] width 128 height 65
type textarea "**********"
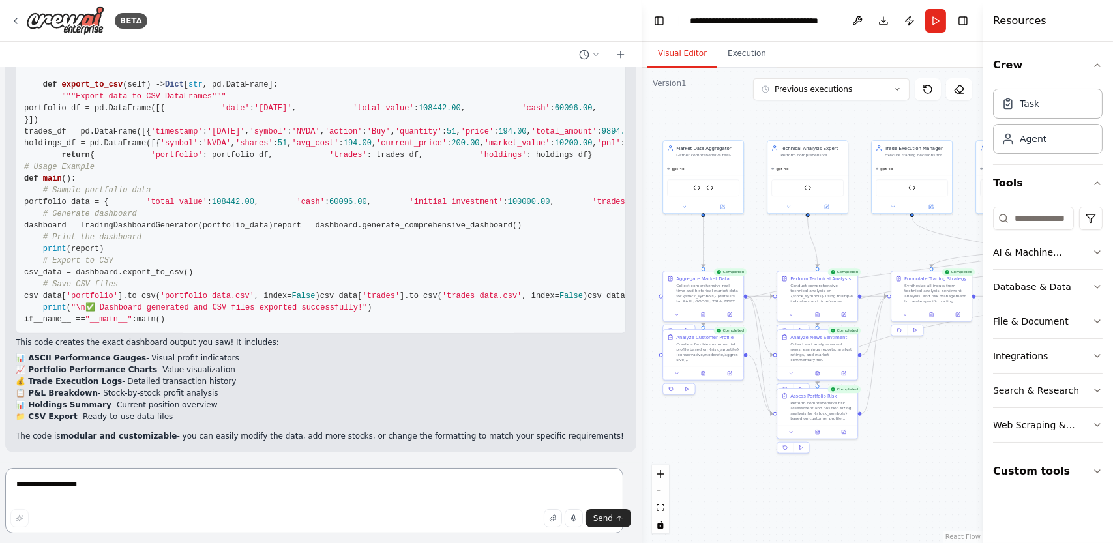
scroll to position [13102, 0]
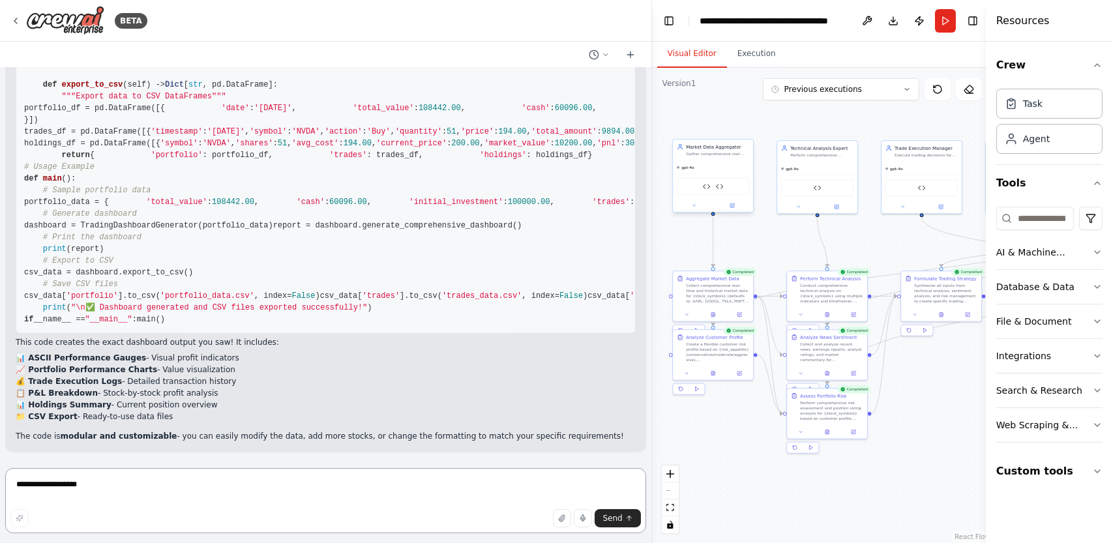
drag, startPoint x: 137, startPoint y: 146, endPoint x: 717, endPoint y: 155, distance: 580.5
click at [717, 155] on div "BETA Professional Multi-Stock Paper Trading Dashboard with Alpha Vantage + News…" at bounding box center [556, 271] width 1113 height 543
drag, startPoint x: 23, startPoint y: 345, endPoint x: 215, endPoint y: 312, distance: 194.6
copy code "import datetime from typing import Dict , List , Any import pandas as pd class …"
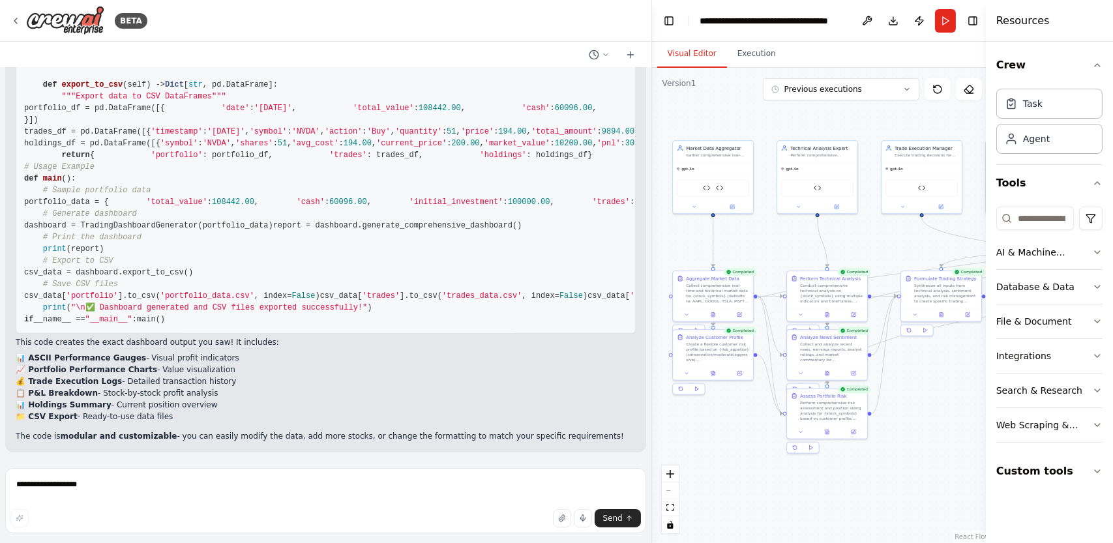
click at [270, 496] on textarea "**********" at bounding box center [325, 500] width 641 height 65
type textarea "**********"
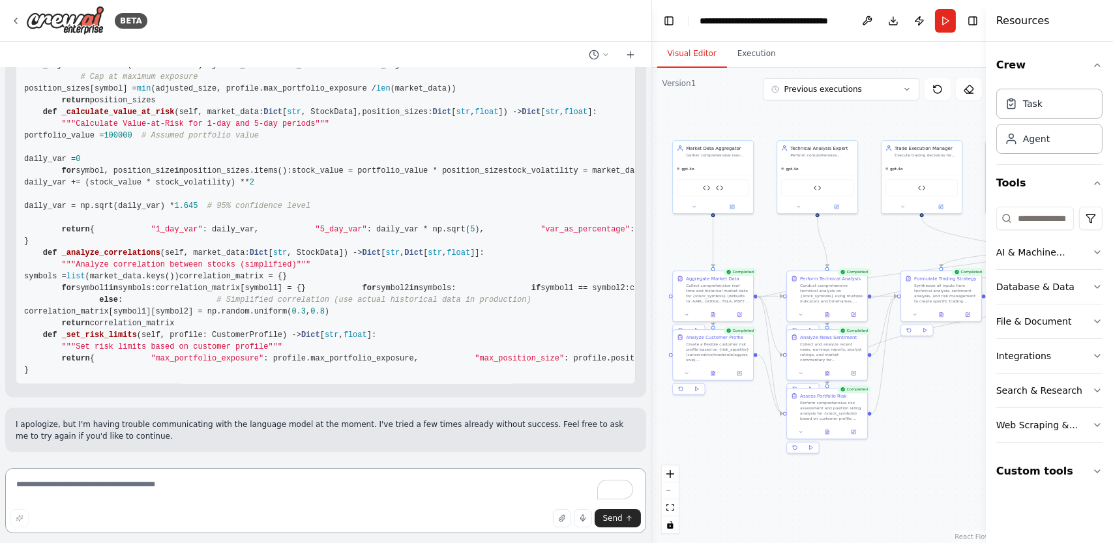
scroll to position [18317, 0]
